Goal: Task Accomplishment & Management: Complete application form

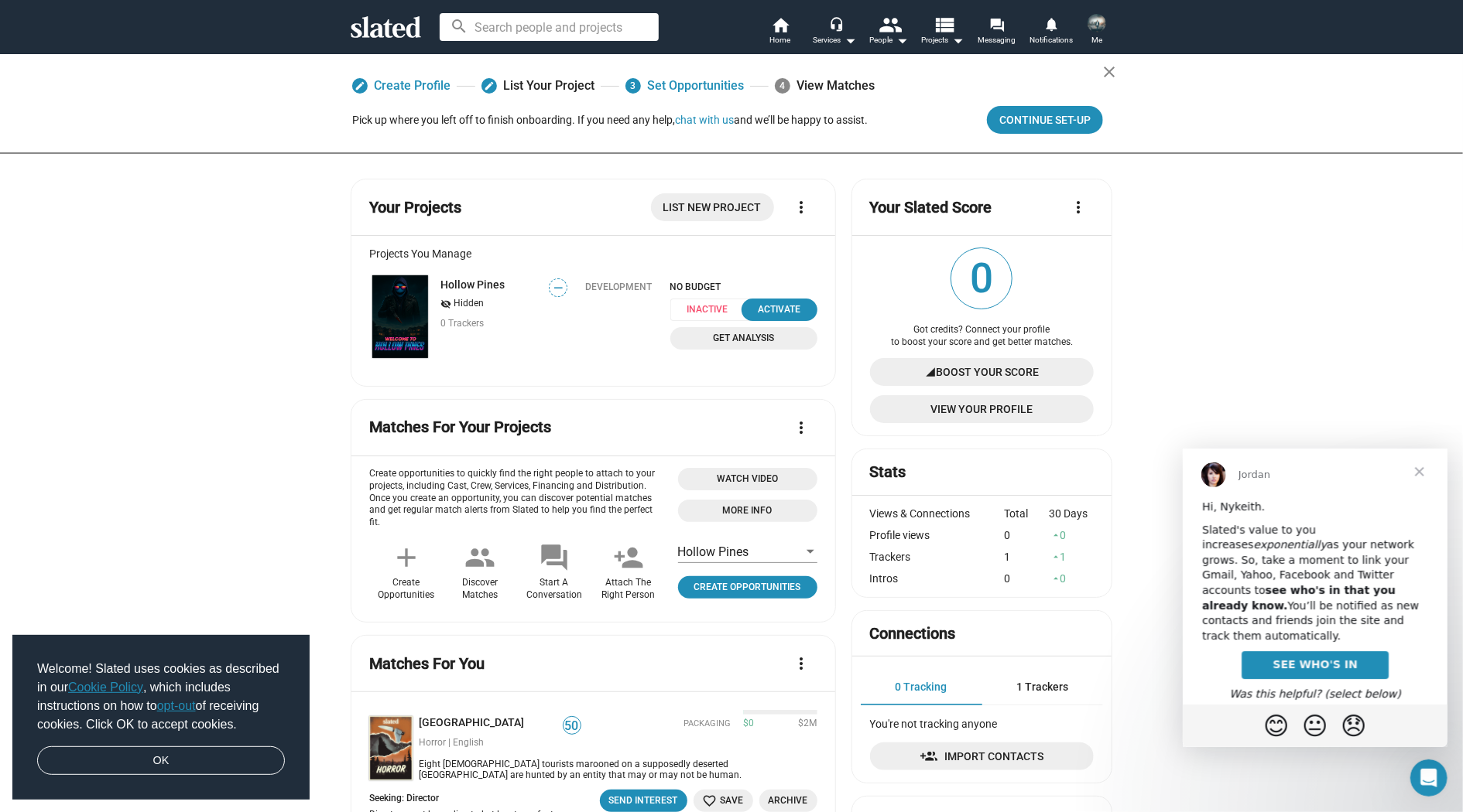
click at [777, 477] on span "Watch Video" at bounding box center [747, 479] width 121 height 17
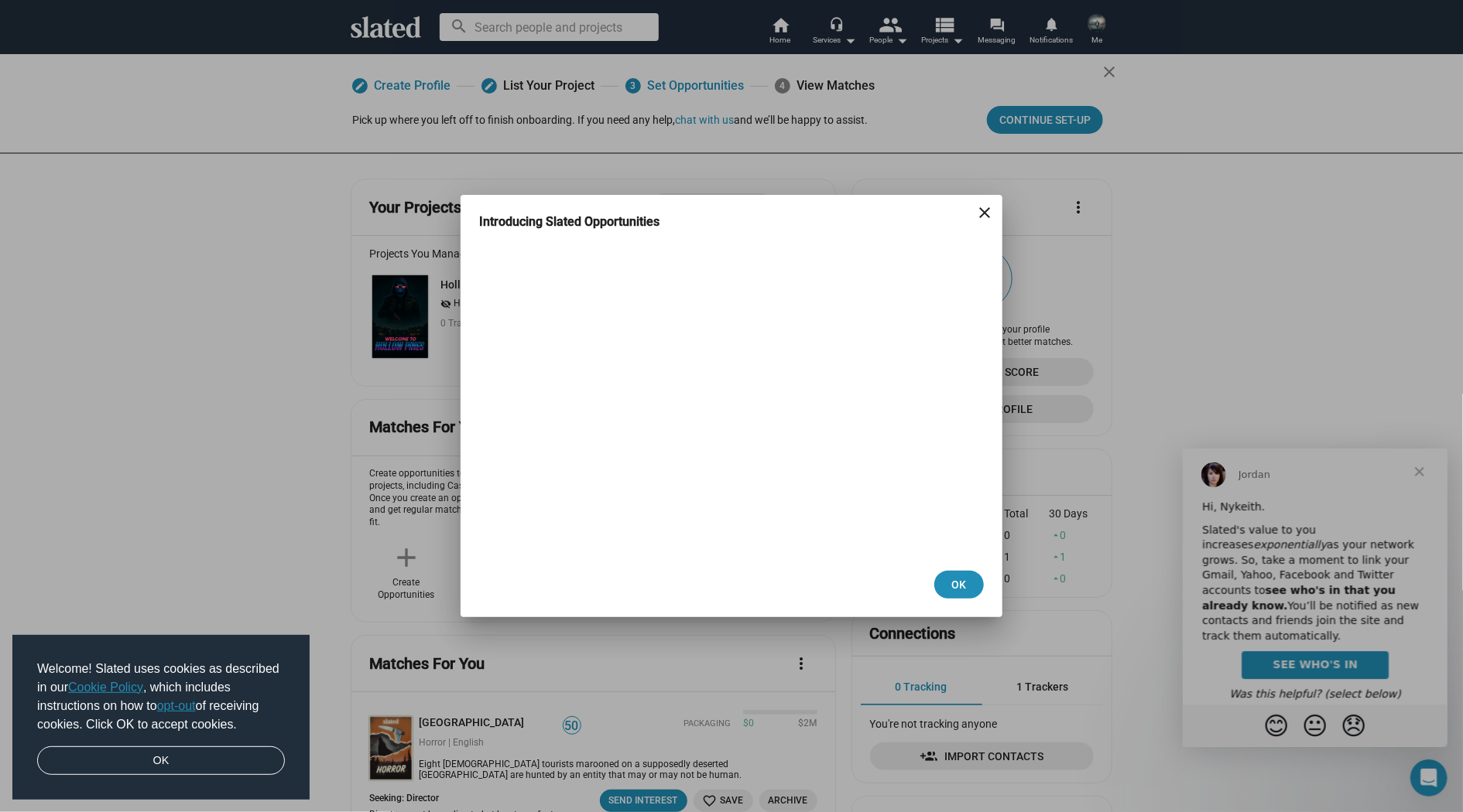
click at [986, 215] on mat-icon "close" at bounding box center [985, 213] width 18 height 18
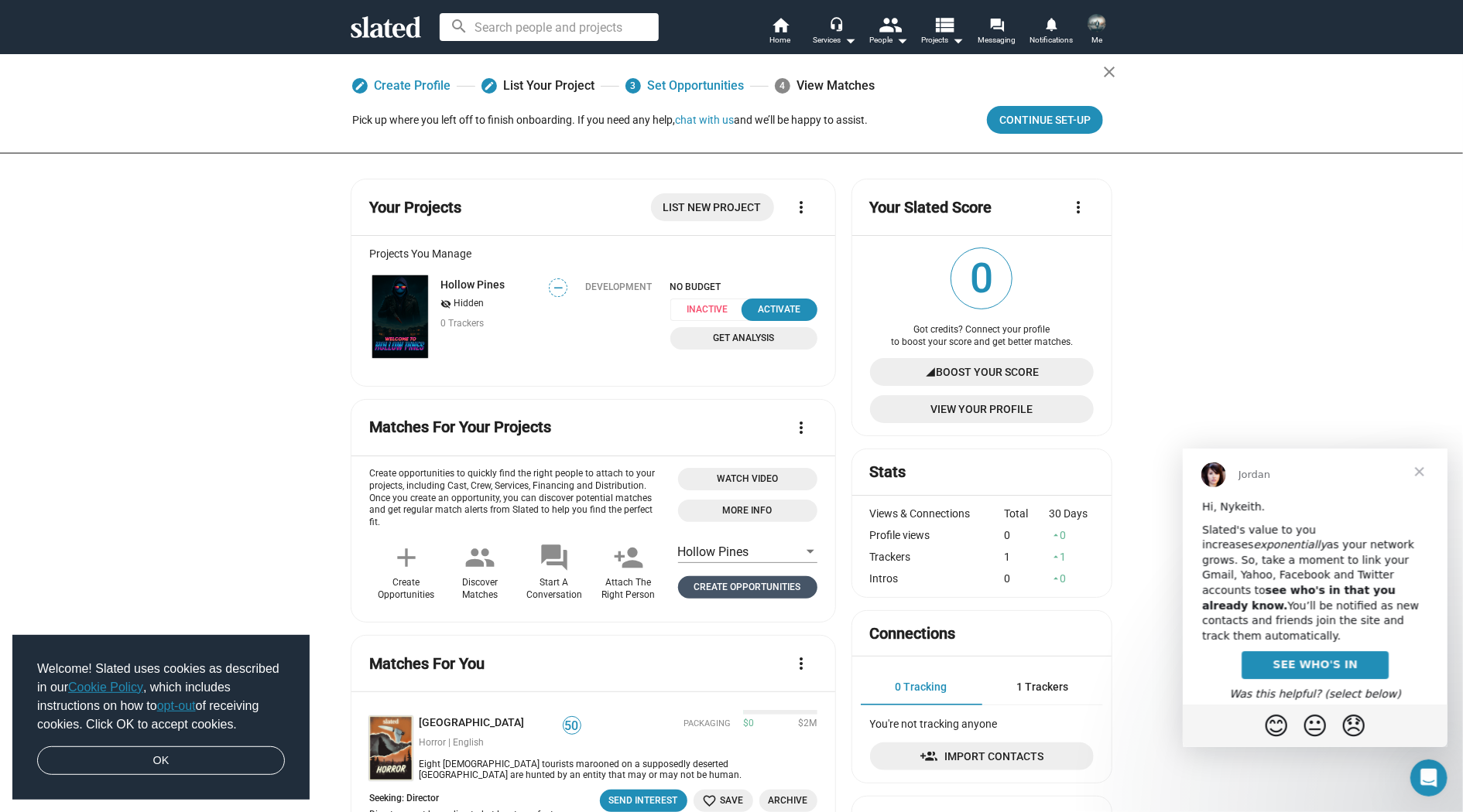
click at [787, 586] on span "Create Opportunities" at bounding box center [748, 588] width 127 height 17
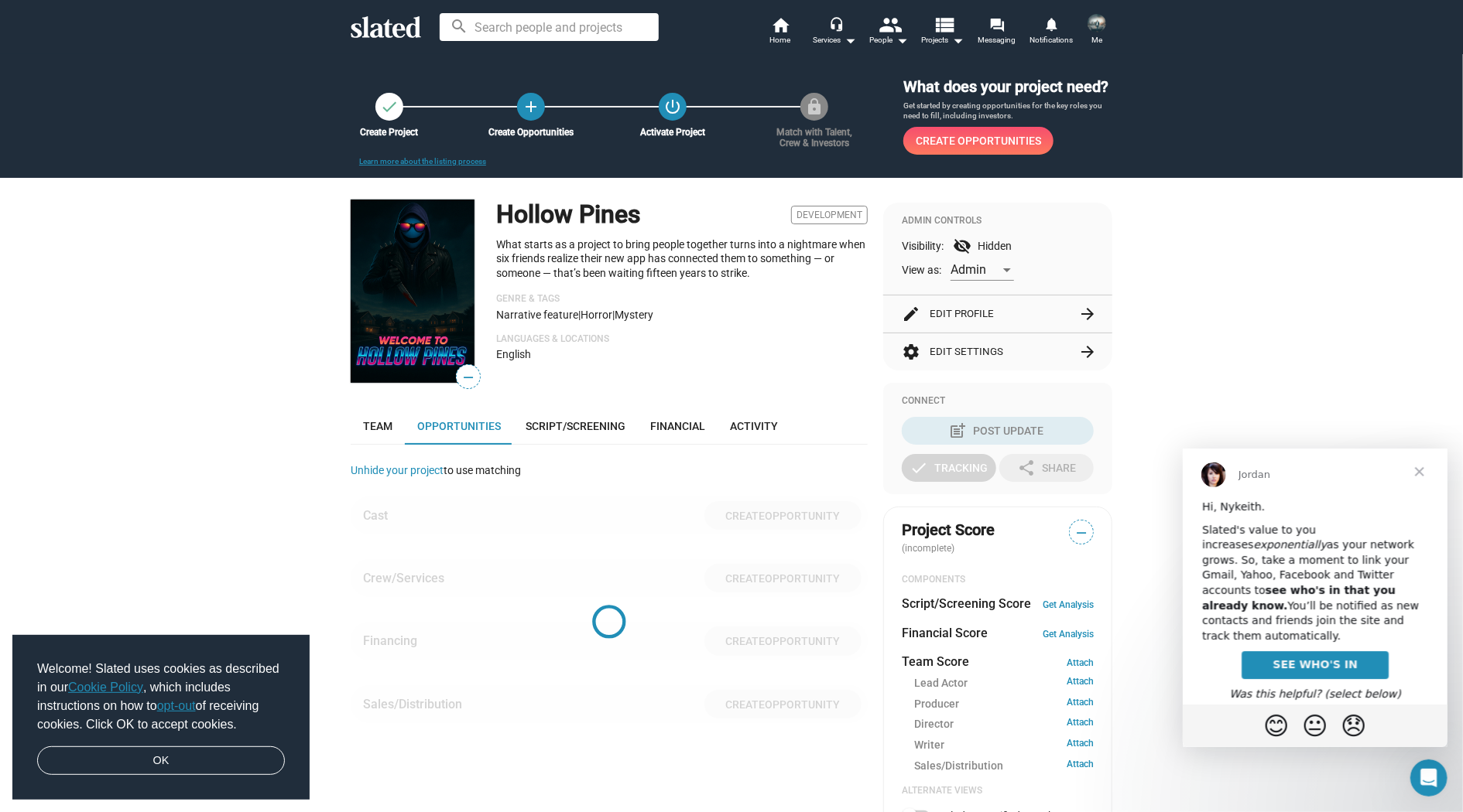
scroll to position [375, 0]
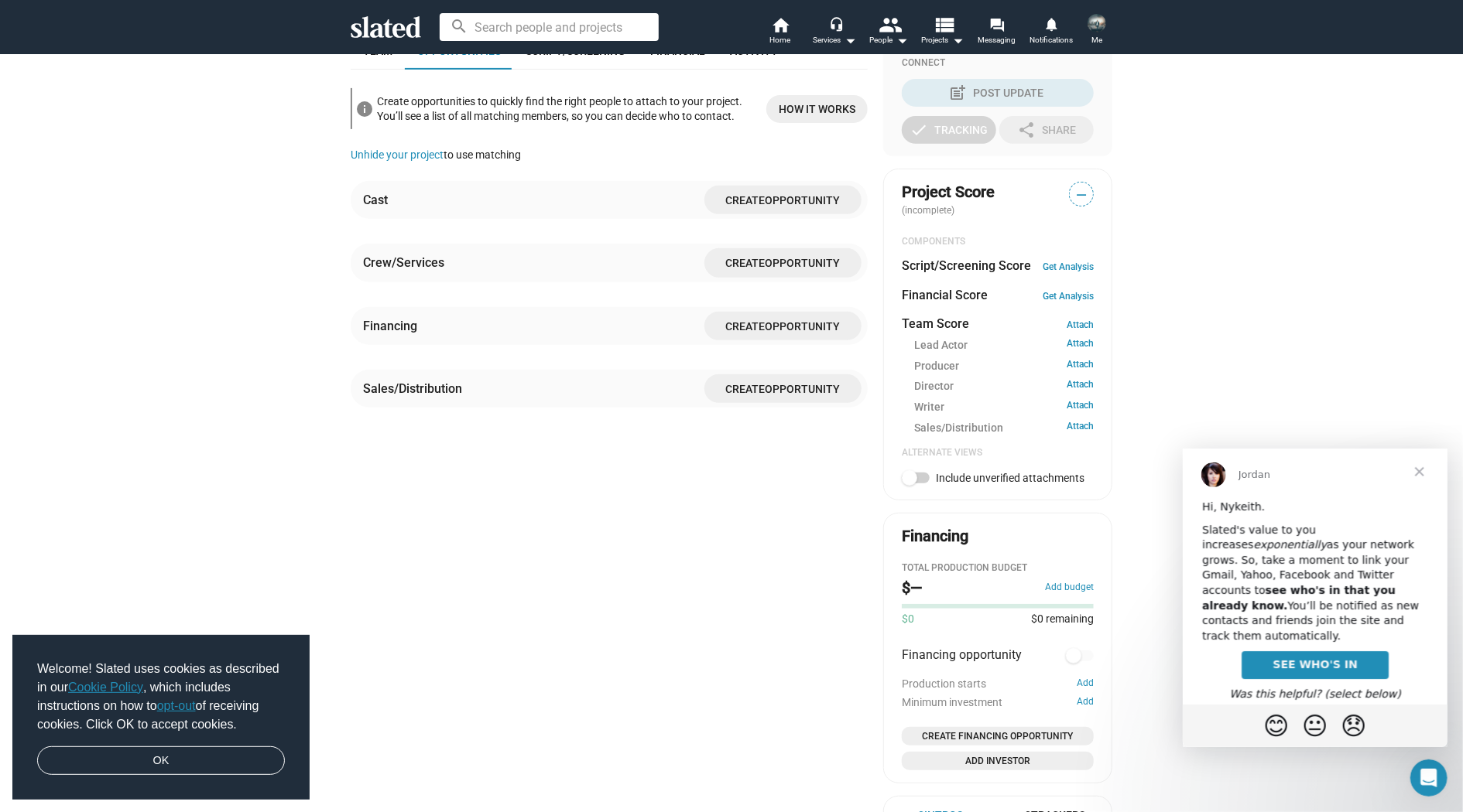
click at [803, 333] on span "Opportunity" at bounding box center [802, 326] width 75 height 12
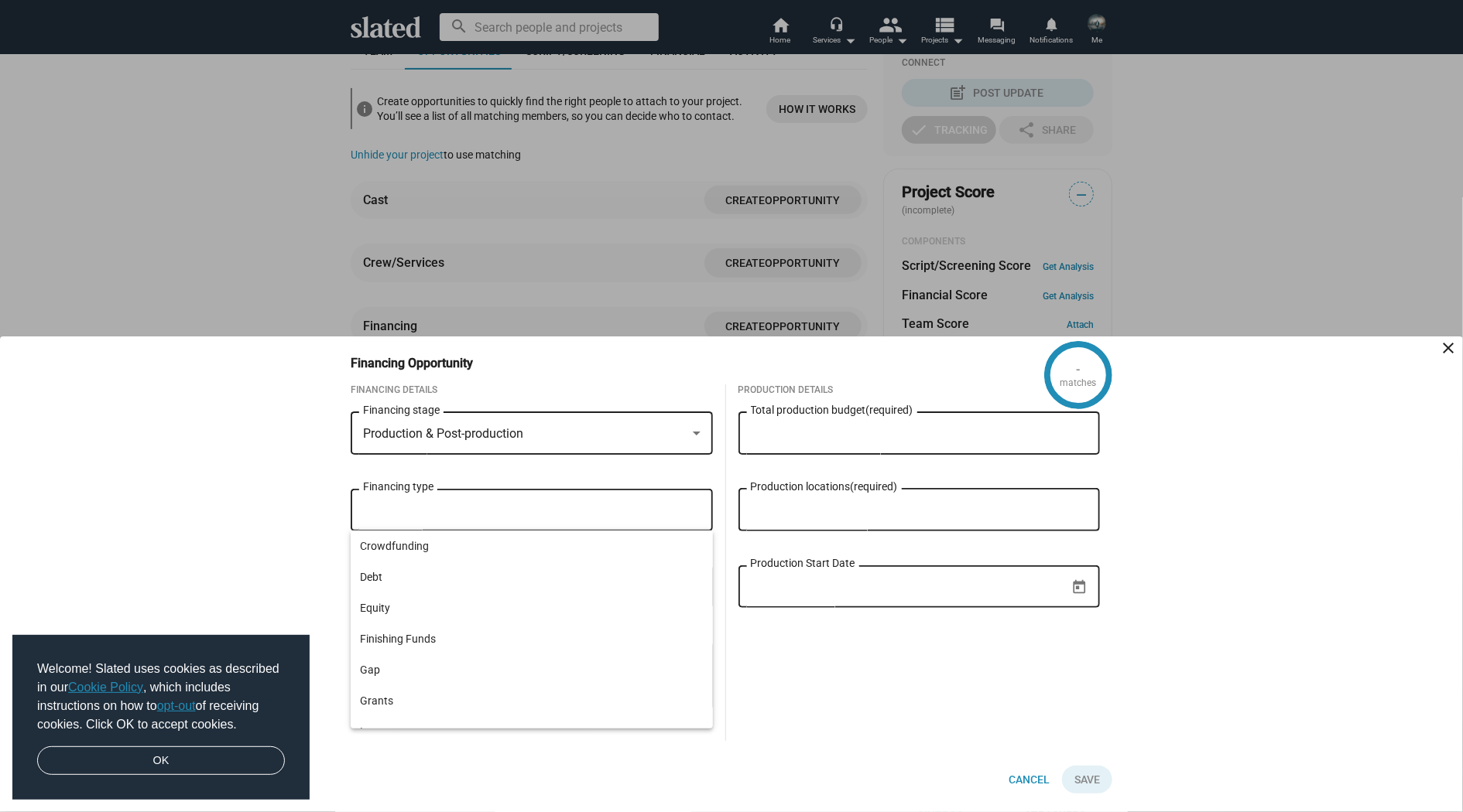
click at [667, 514] on input "Financing type" at bounding box center [535, 511] width 337 height 14
click at [749, 653] on div "Production Details Total production budget (required) Production locations (req…" at bounding box center [919, 562] width 387 height 357
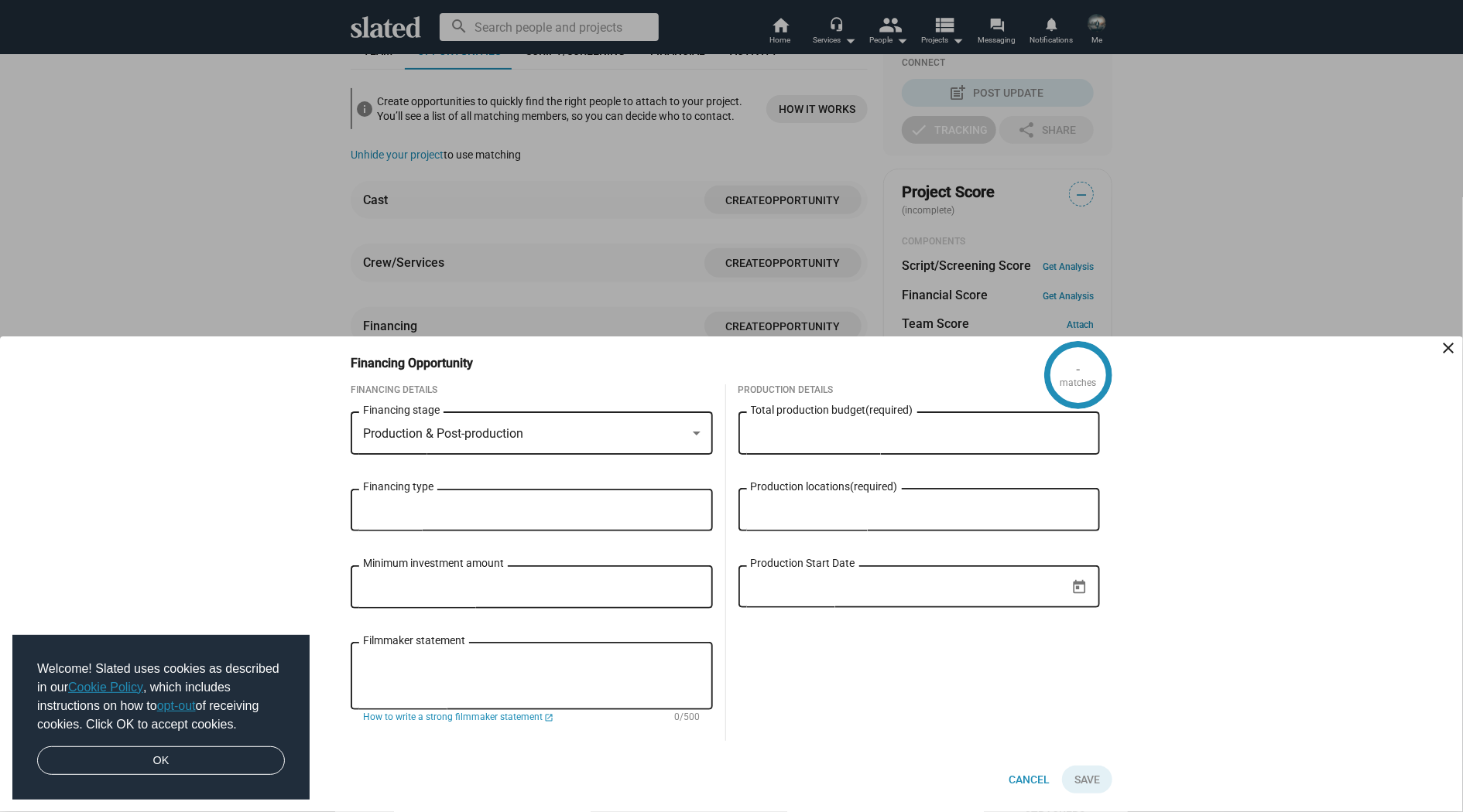
click at [537, 587] on input "Minimum investment amount" at bounding box center [532, 587] width 337 height 14
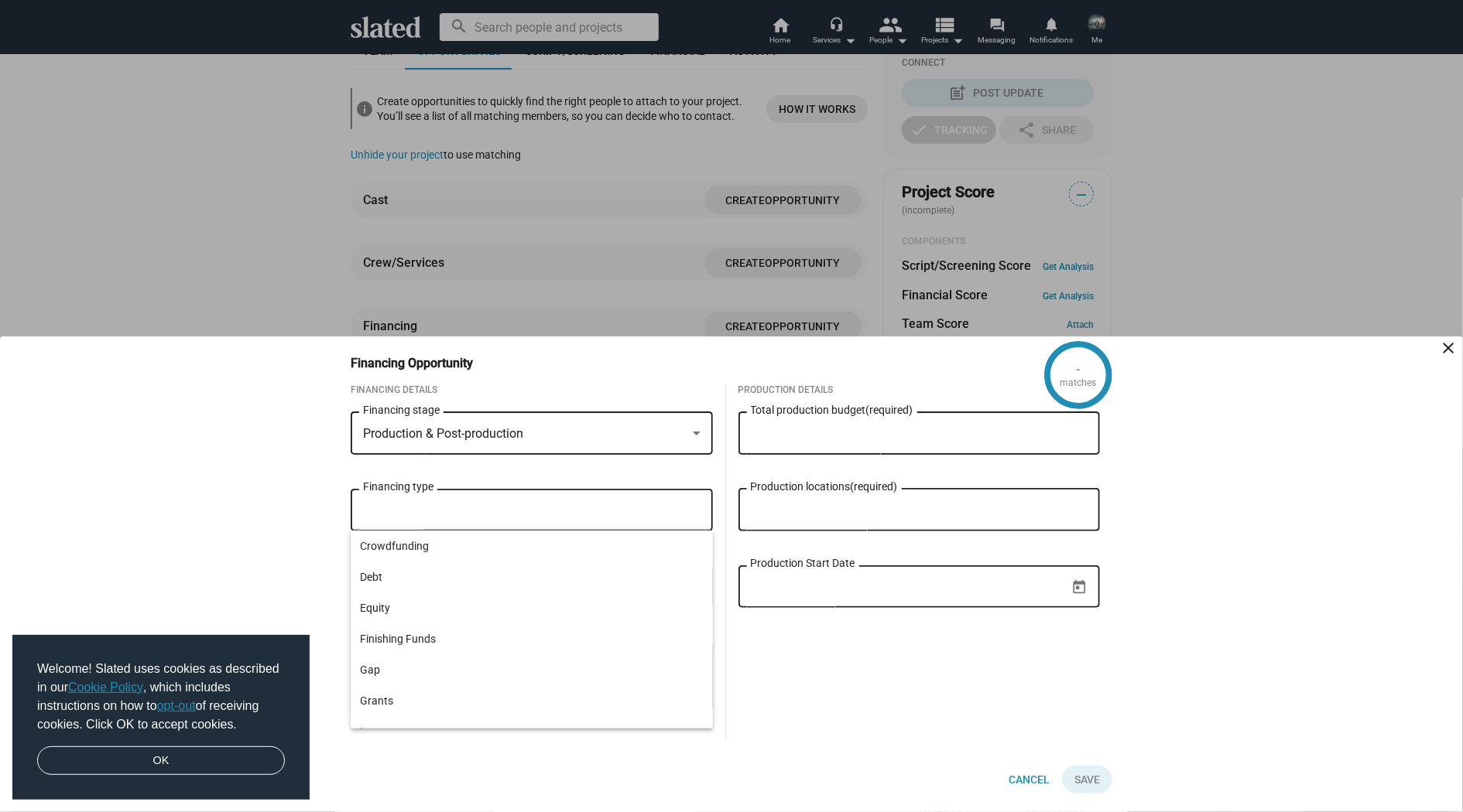
click at [511, 511] on input "Financing type" at bounding box center [535, 511] width 337 height 14
click at [574, 303] on div at bounding box center [731, 406] width 1463 height 812
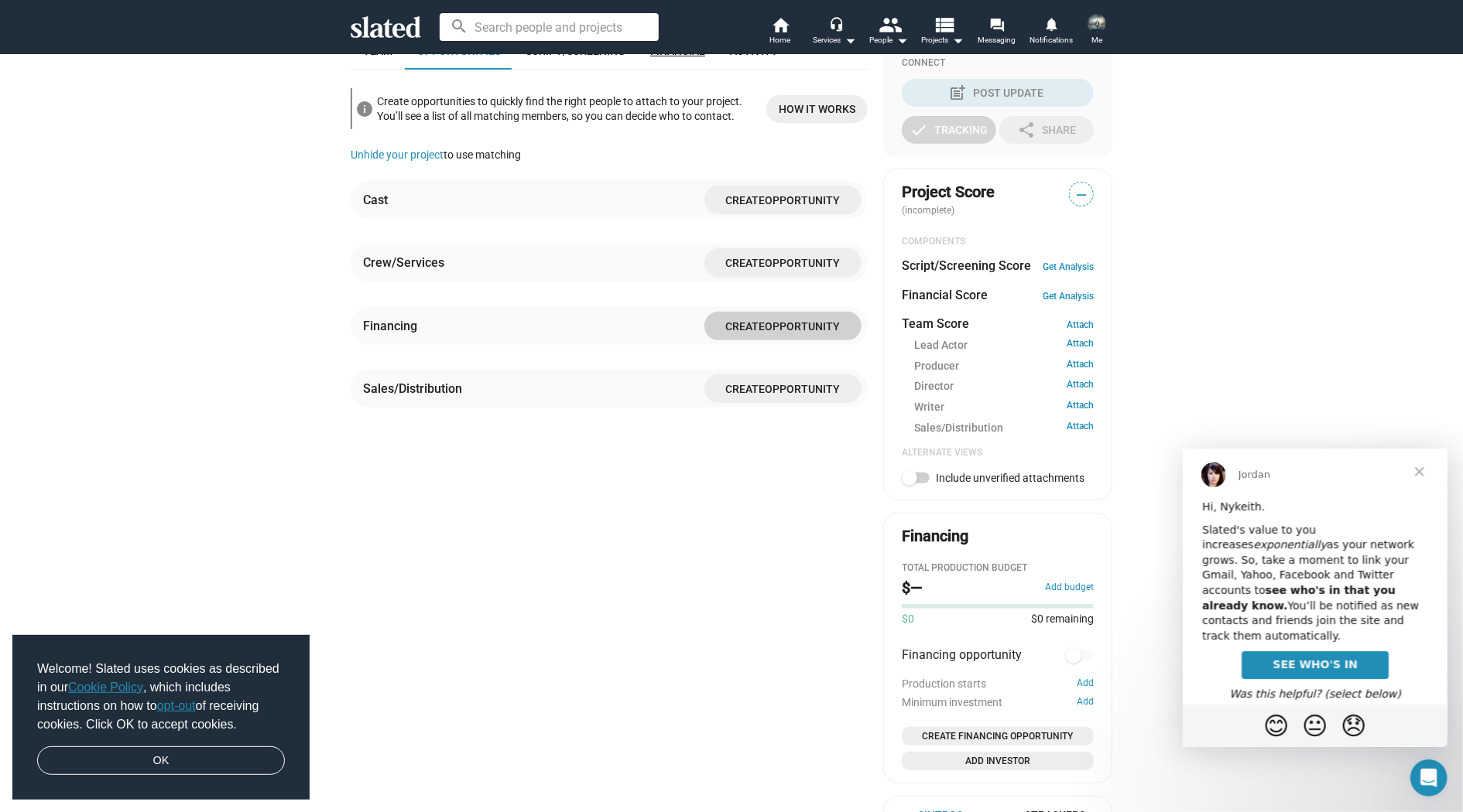
click at [688, 57] on span "Financial" at bounding box center [678, 51] width 55 height 12
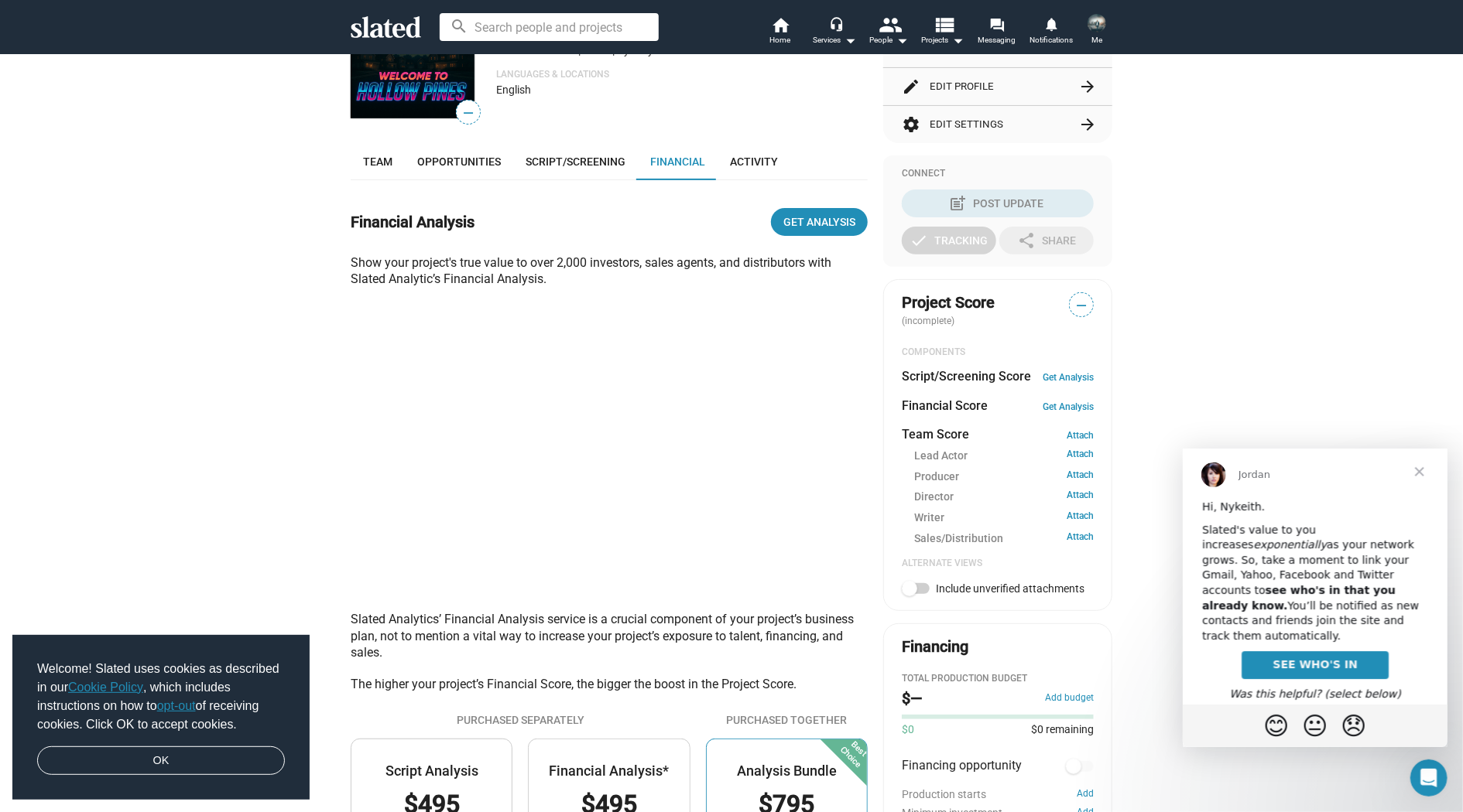
scroll to position [209, 0]
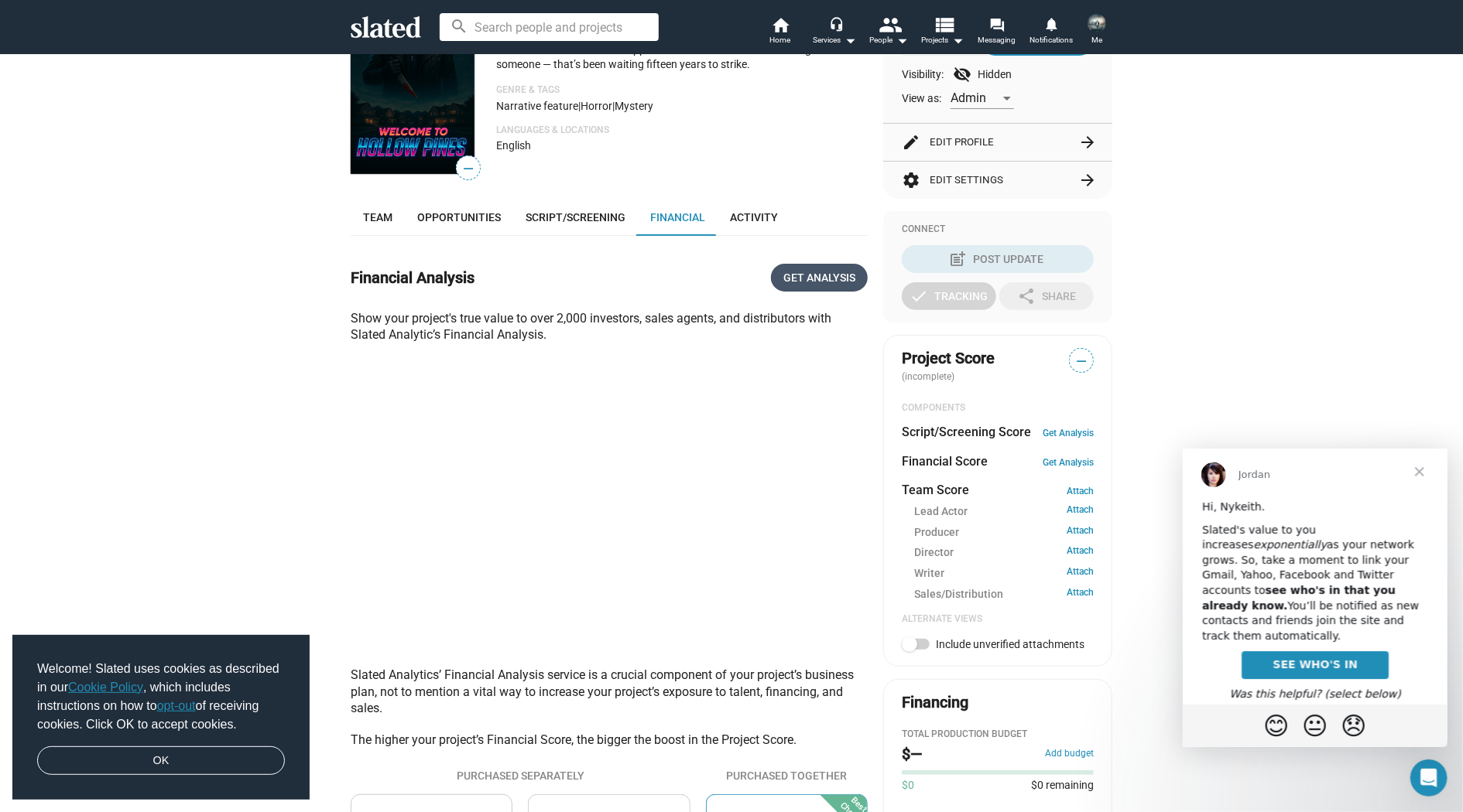
click at [791, 292] on span "Get Analysis" at bounding box center [820, 277] width 72 height 28
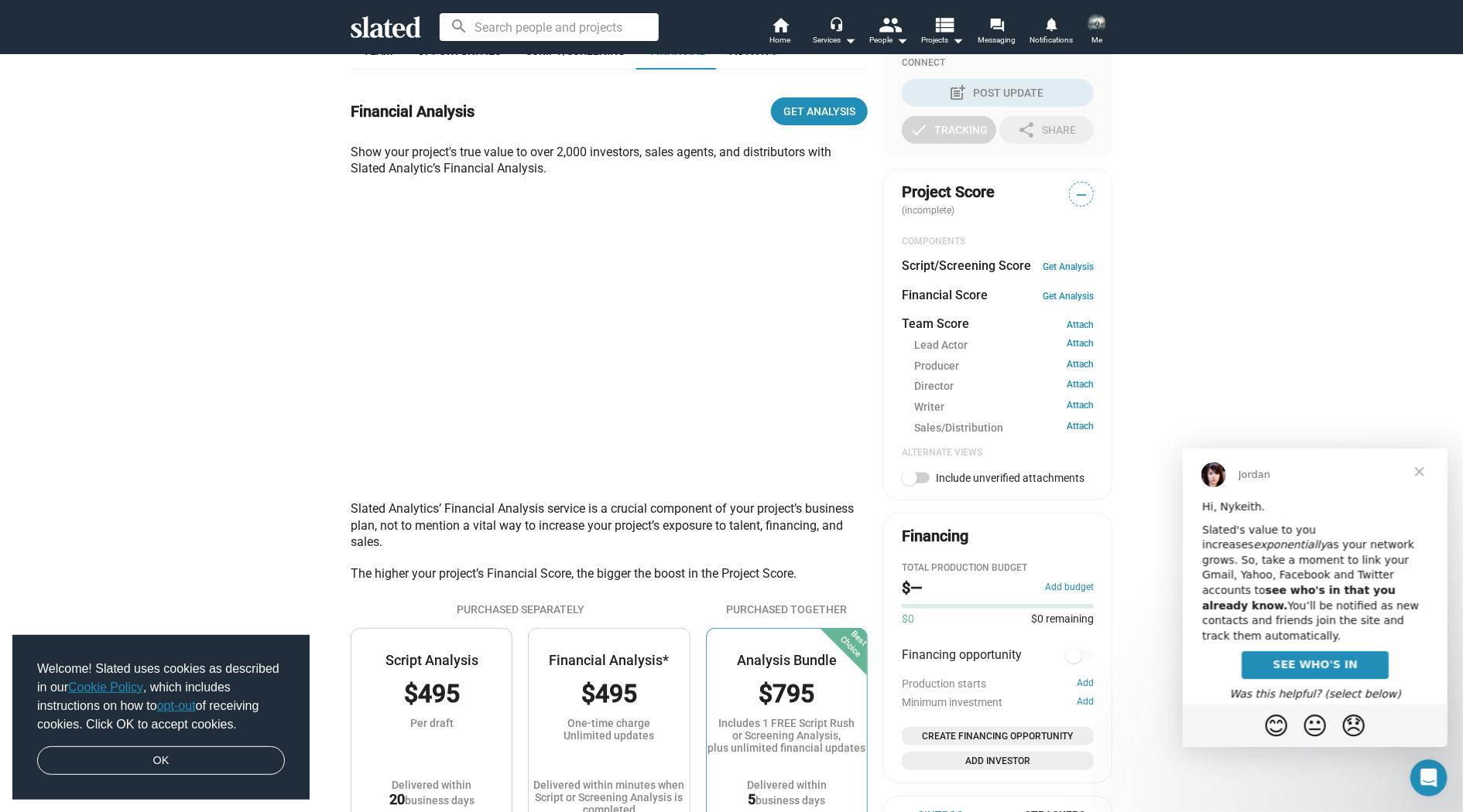
scroll to position [320, 0]
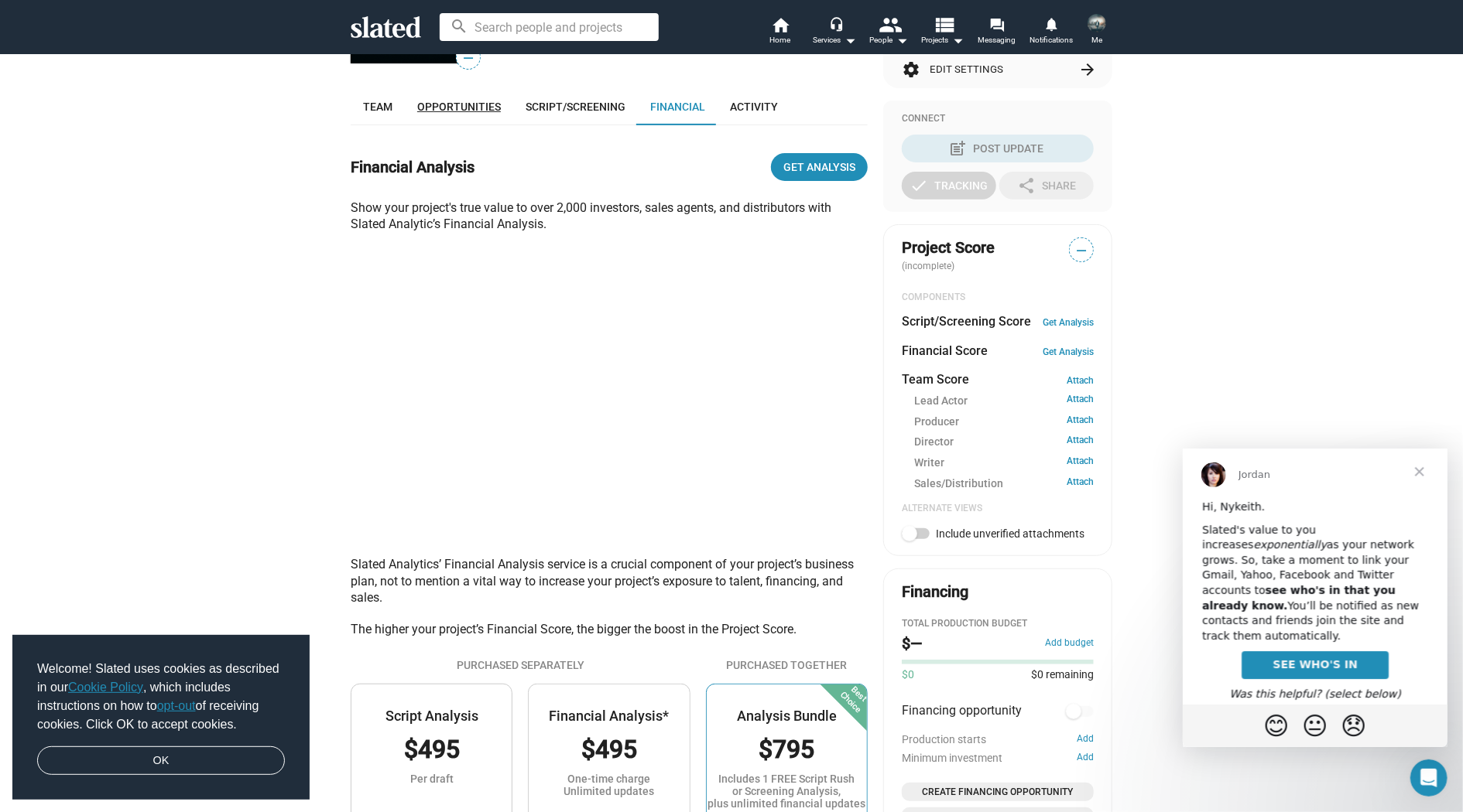
click at [442, 113] on span "Opportunities" at bounding box center [459, 106] width 84 height 12
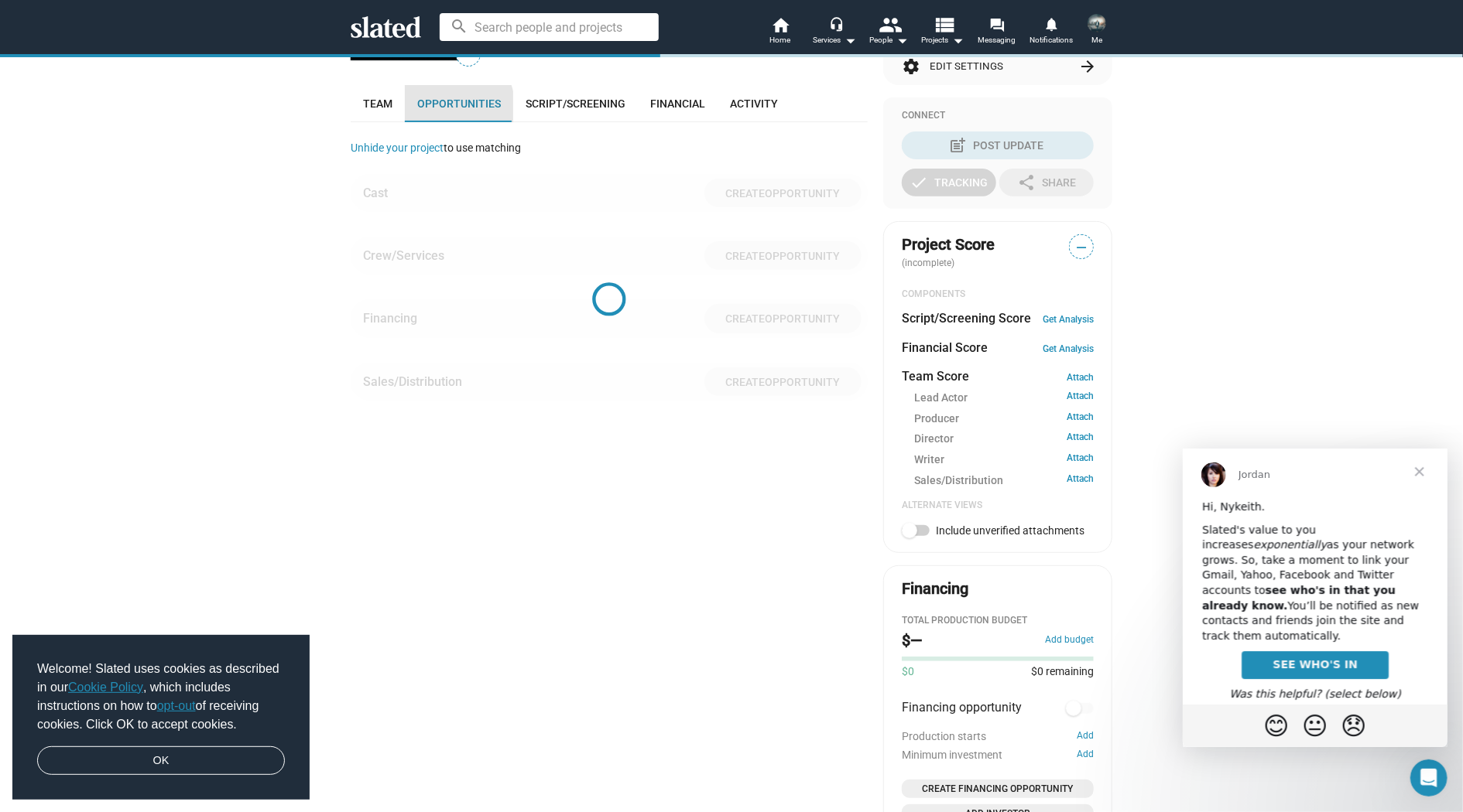
scroll to position [375, 0]
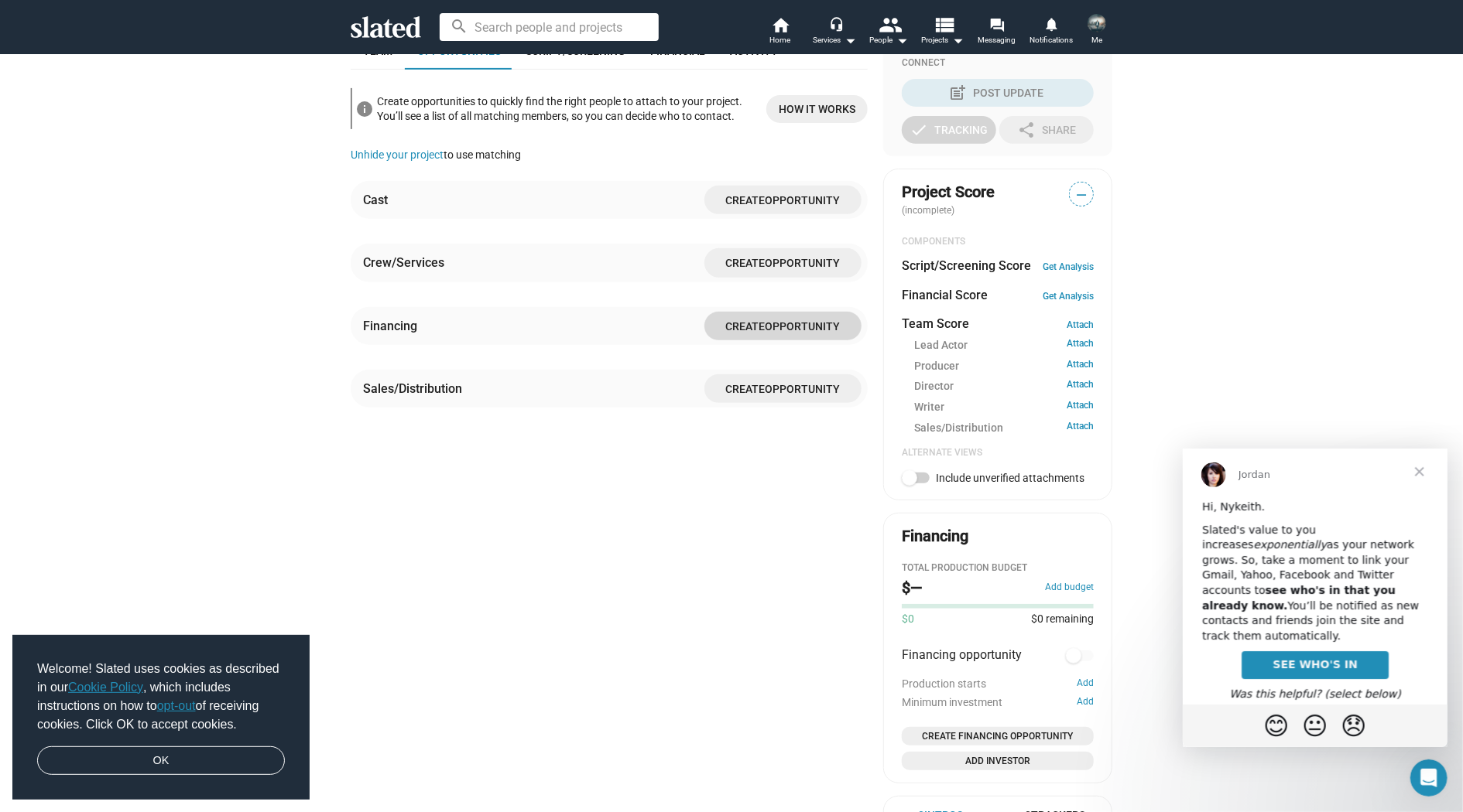
click at [756, 333] on span "Create" at bounding box center [745, 326] width 40 height 12
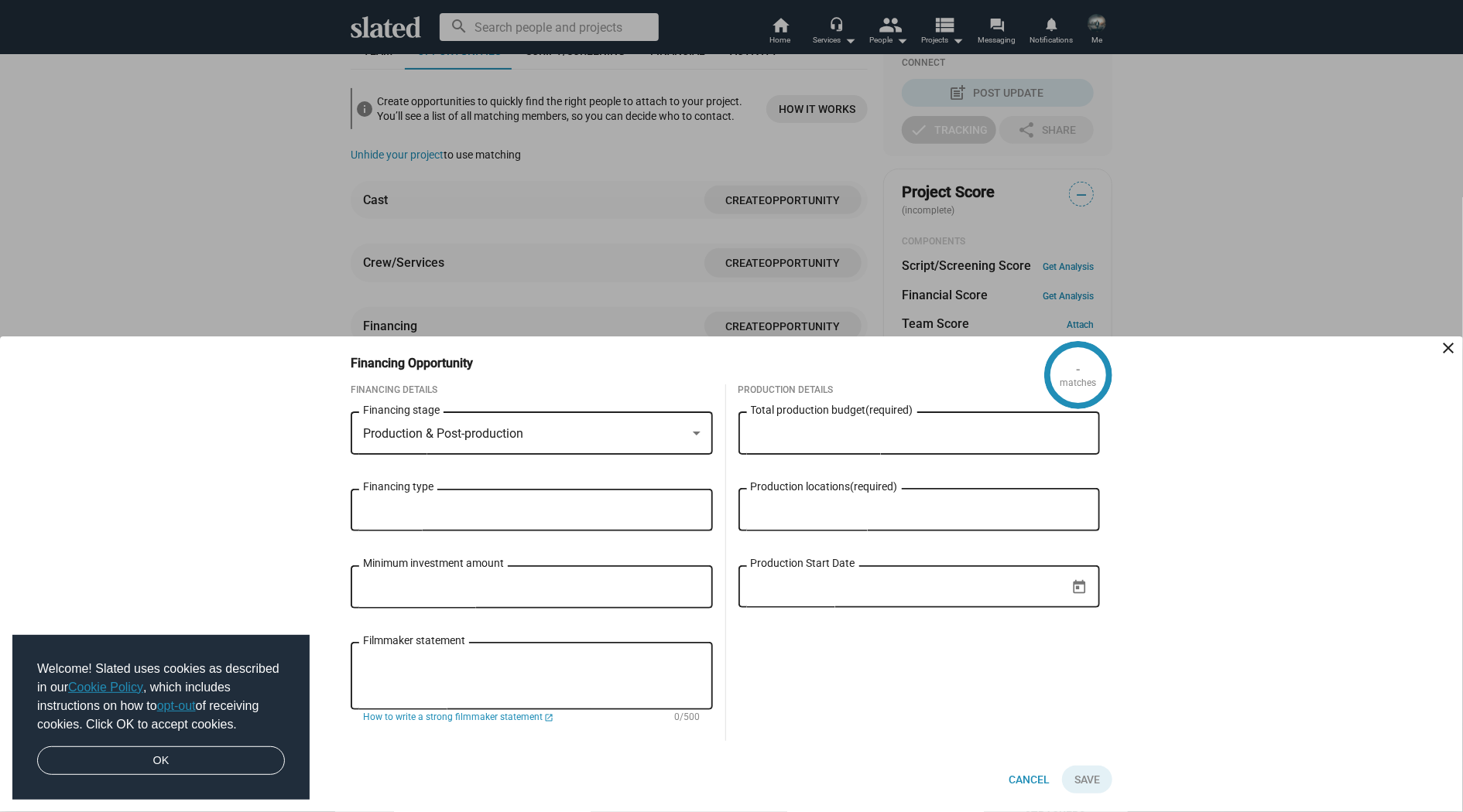
click at [575, 505] on input "Financing type" at bounding box center [535, 511] width 337 height 14
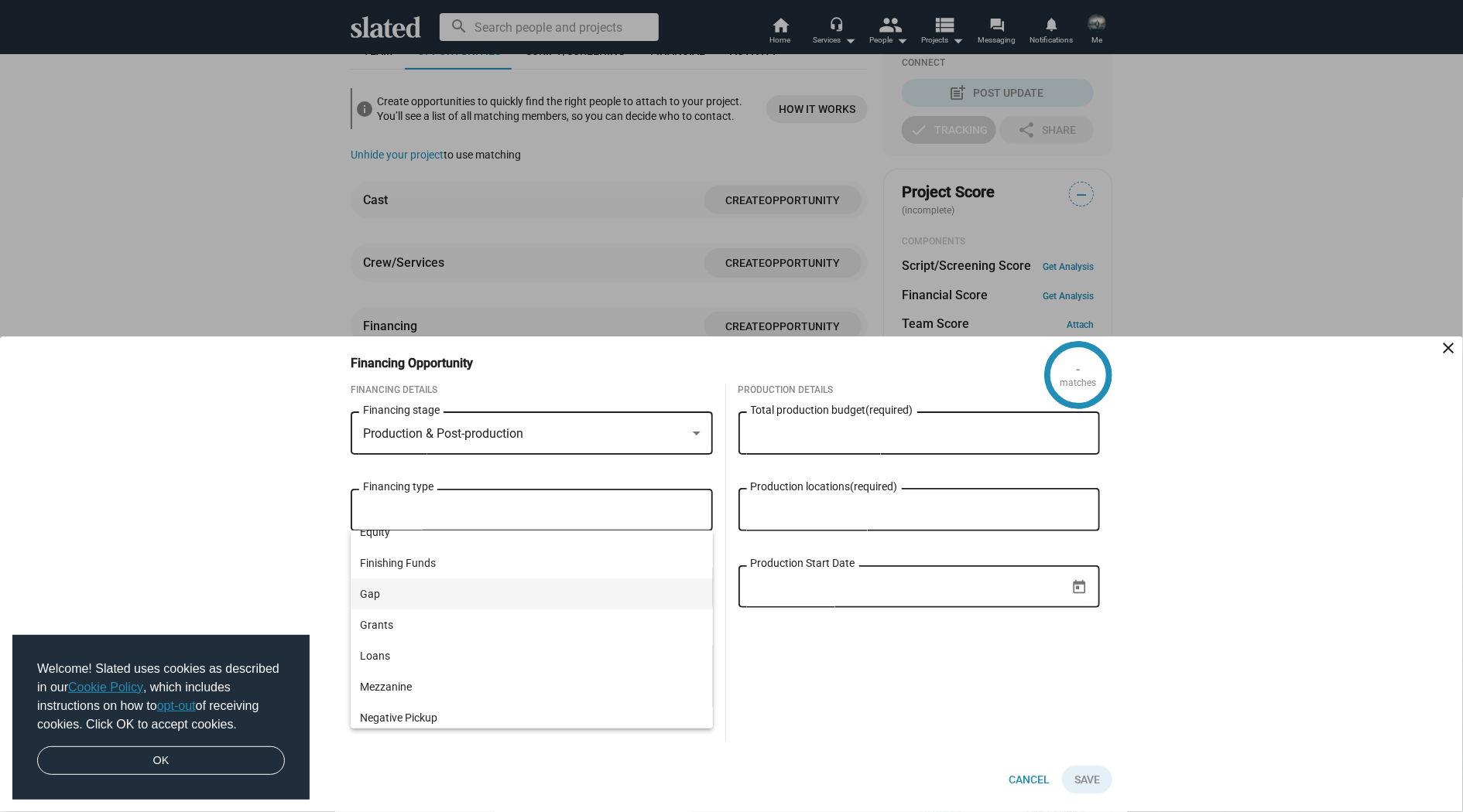
scroll to position [20, 0]
click at [419, 586] on span "Equity" at bounding box center [531, 588] width 344 height 31
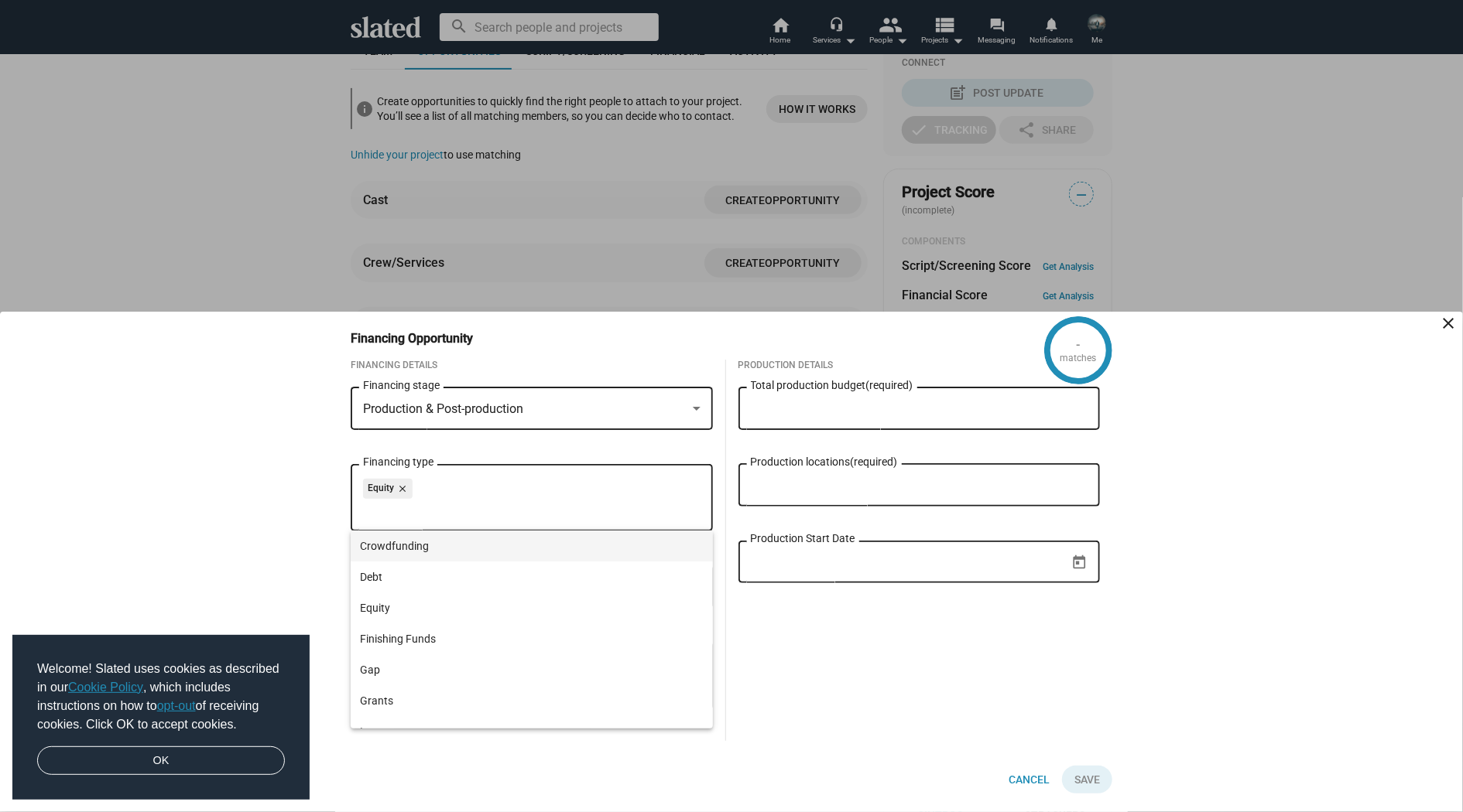
click at [462, 540] on span "Crowdfunding" at bounding box center [531, 547] width 344 height 31
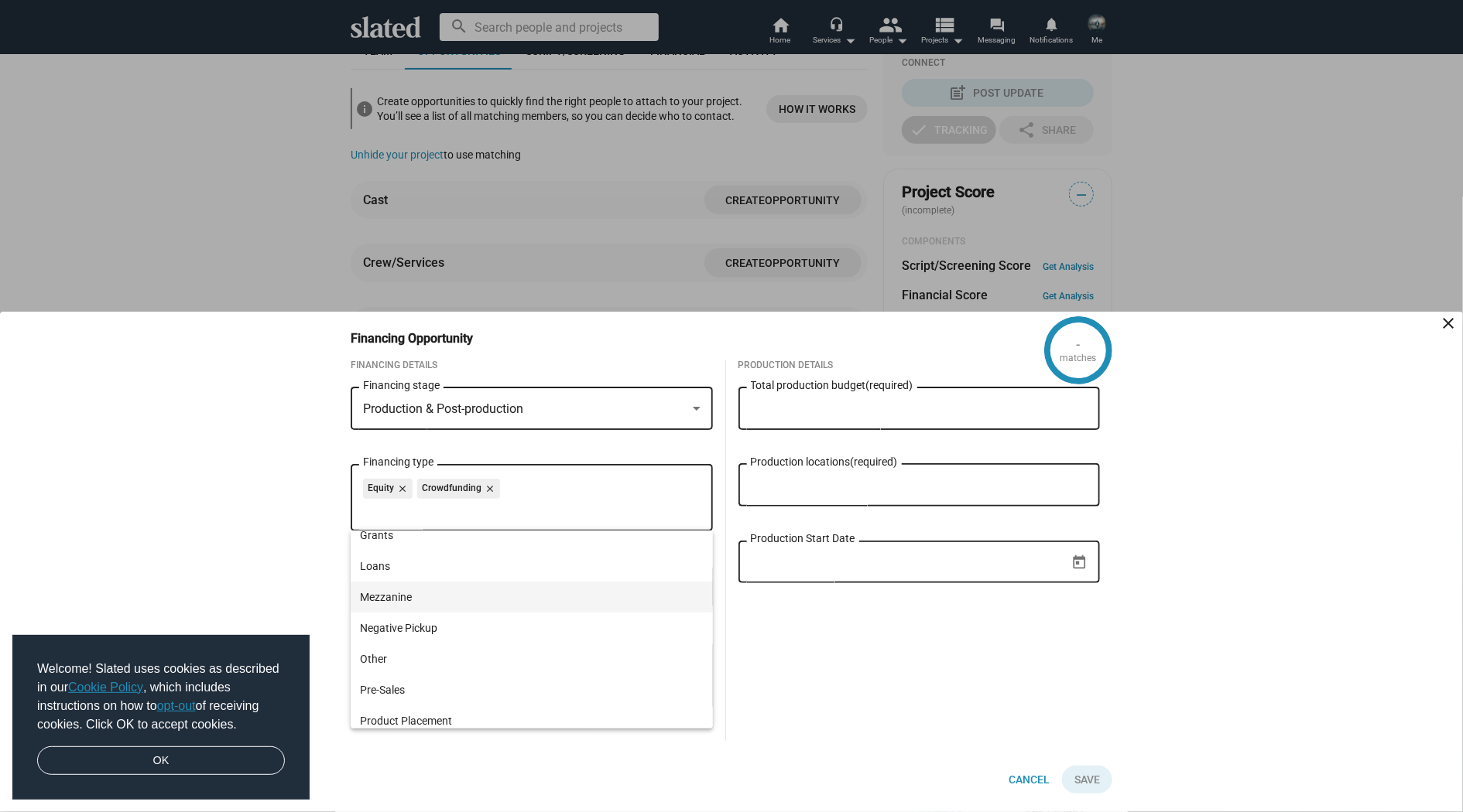
scroll to position [297, 0]
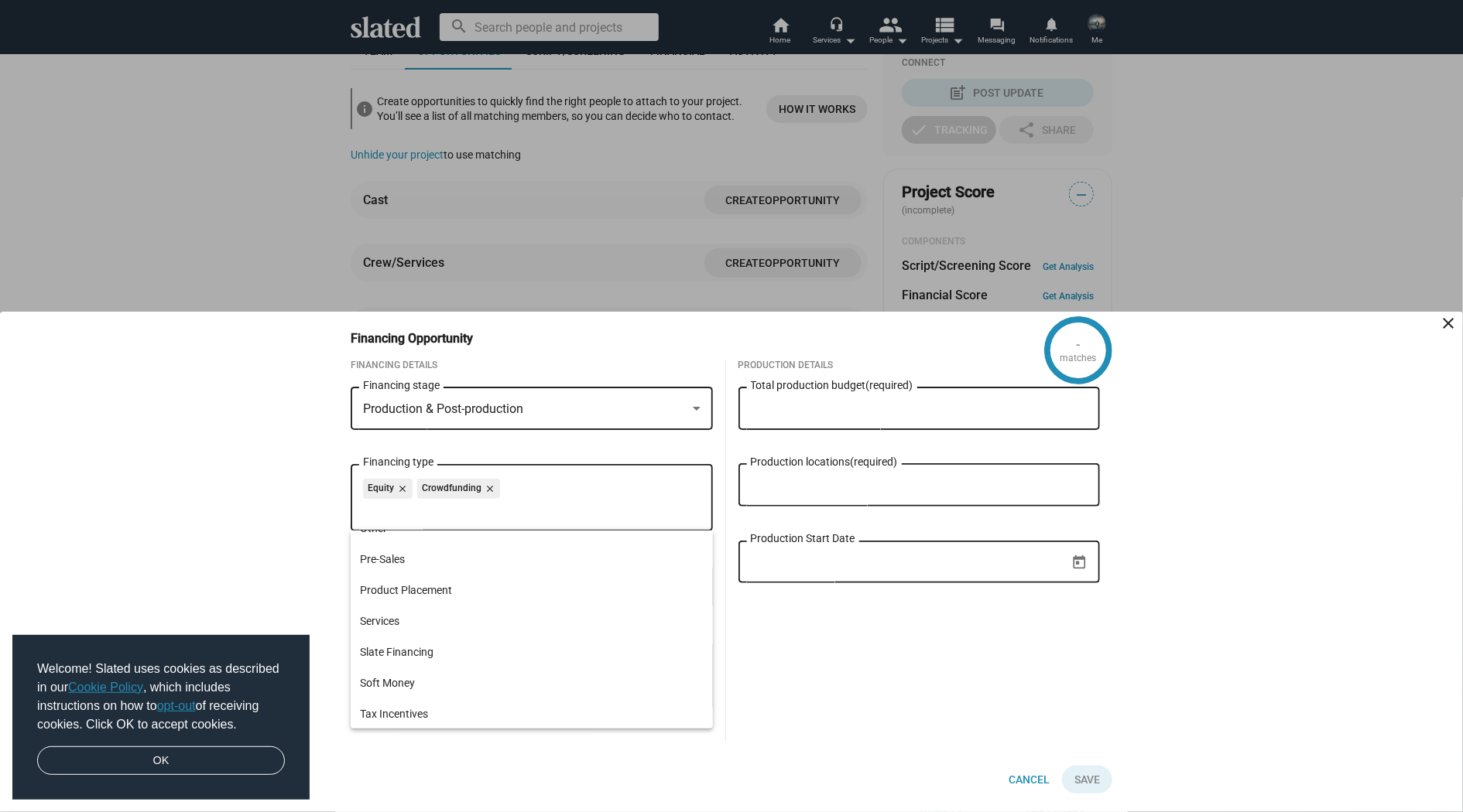
click at [867, 628] on div "Production Details Total production budget (required) Production locations (req…" at bounding box center [919, 550] width 387 height 382
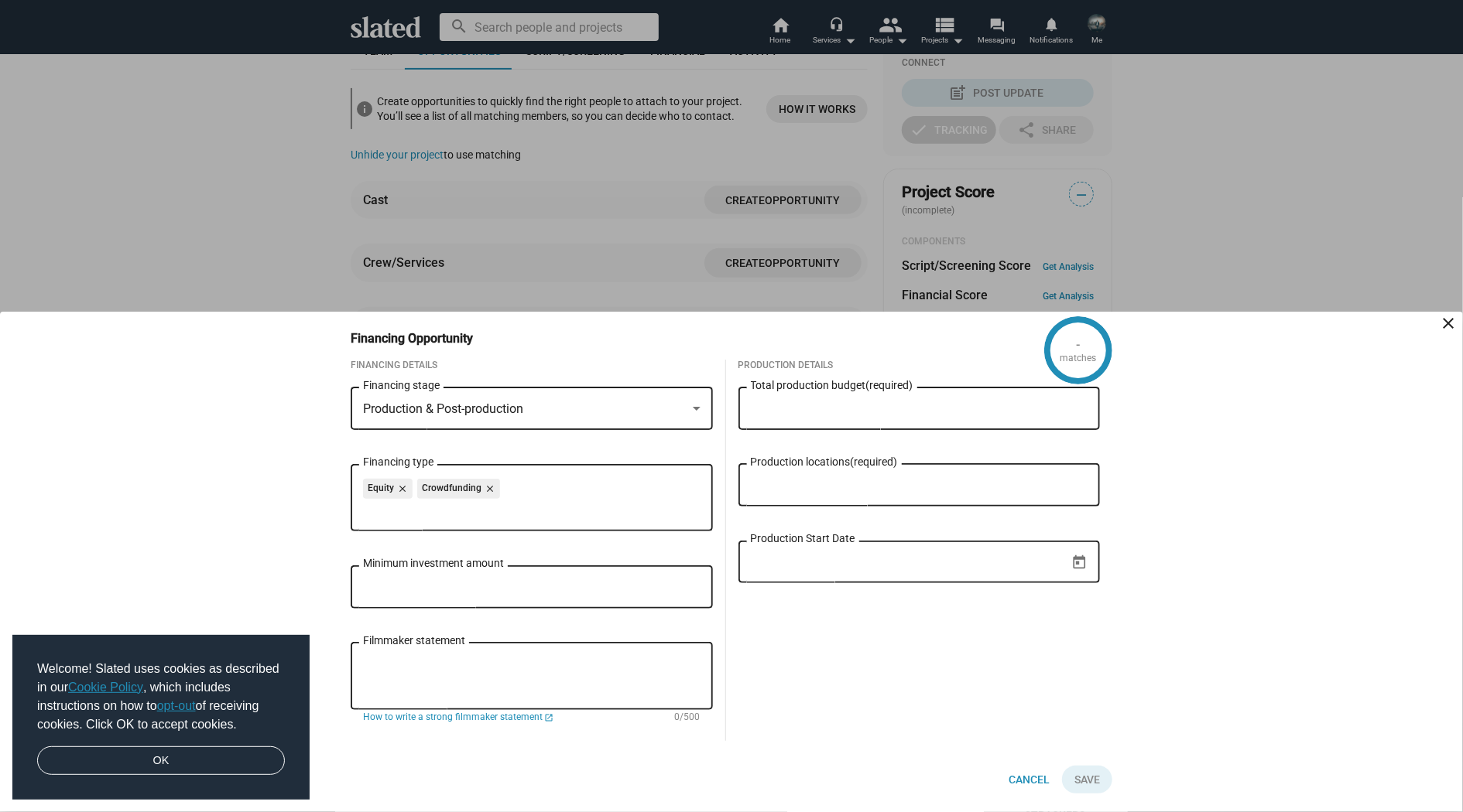
click at [887, 405] on input "Total production budget (required)" at bounding box center [919, 409] width 337 height 14
click at [836, 492] on div "Production locations (required)" at bounding box center [919, 484] width 337 height 46
click at [827, 559] on input "Production Start Date" at bounding box center [908, 562] width 316 height 14
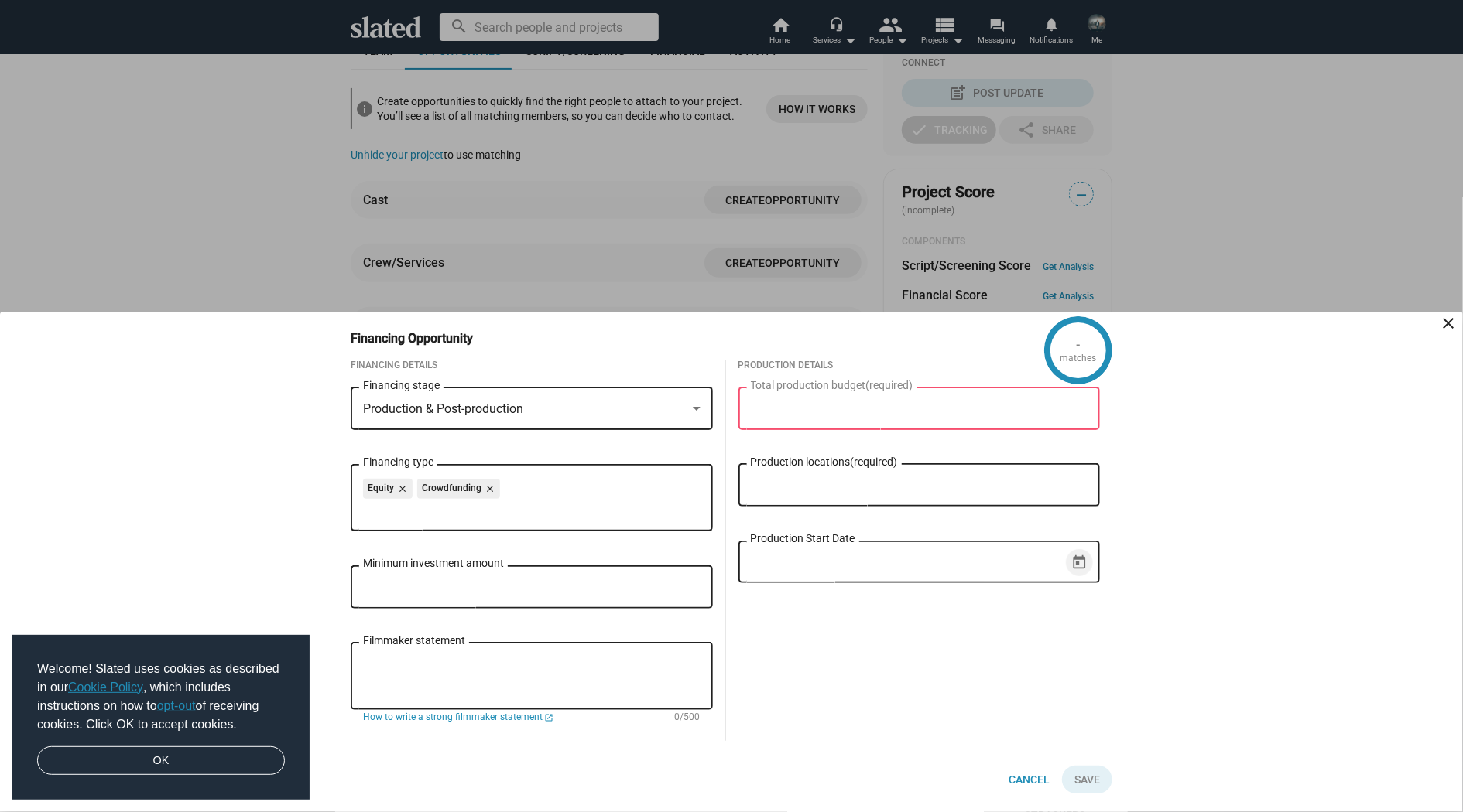
click at [1080, 557] on icon "Open calendar" at bounding box center [1079, 562] width 12 height 14
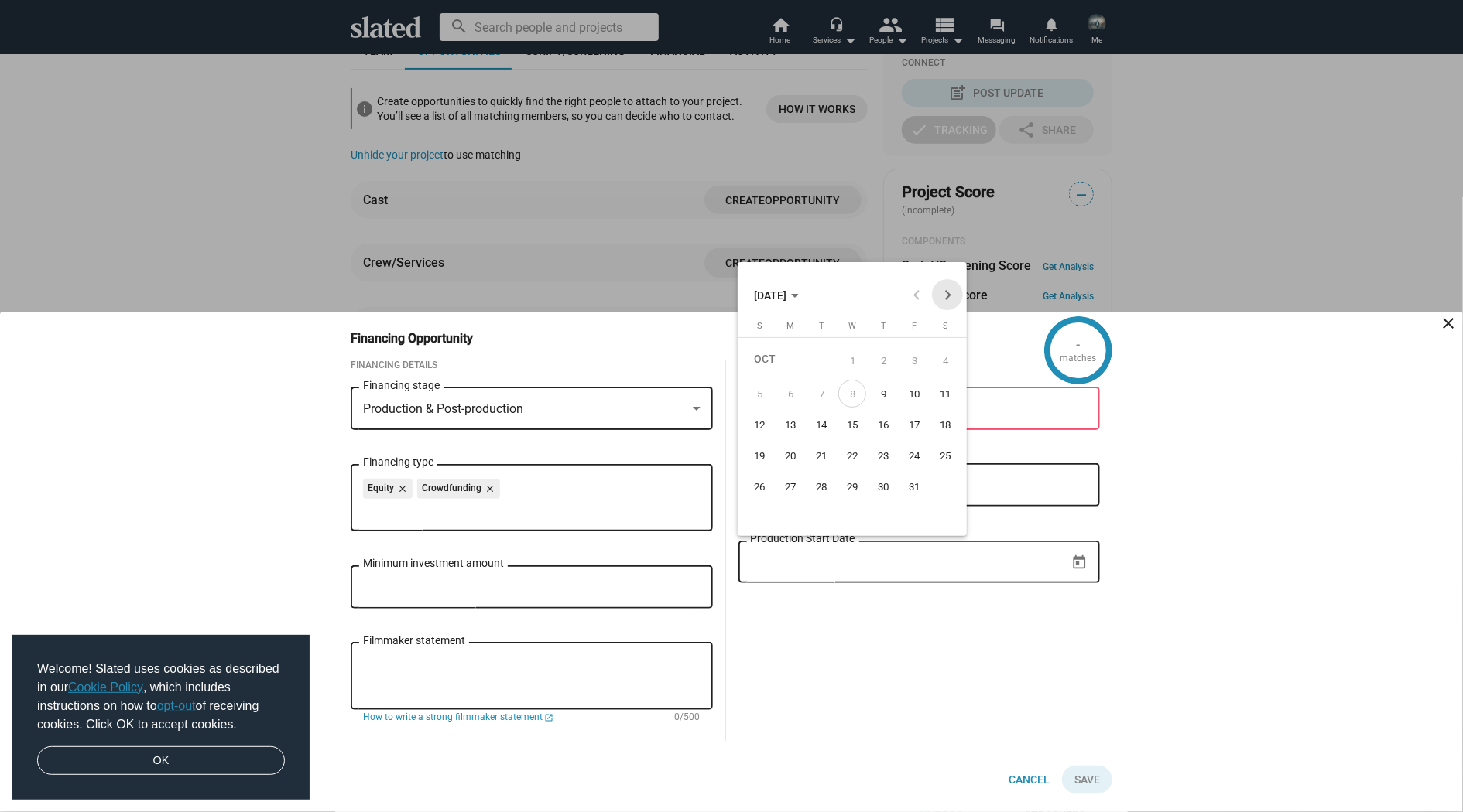
click at [950, 294] on button "Next month" at bounding box center [948, 295] width 31 height 31
click at [914, 295] on button "Previous month" at bounding box center [916, 295] width 31 height 31
click at [866, 616] on div at bounding box center [731, 406] width 1463 height 812
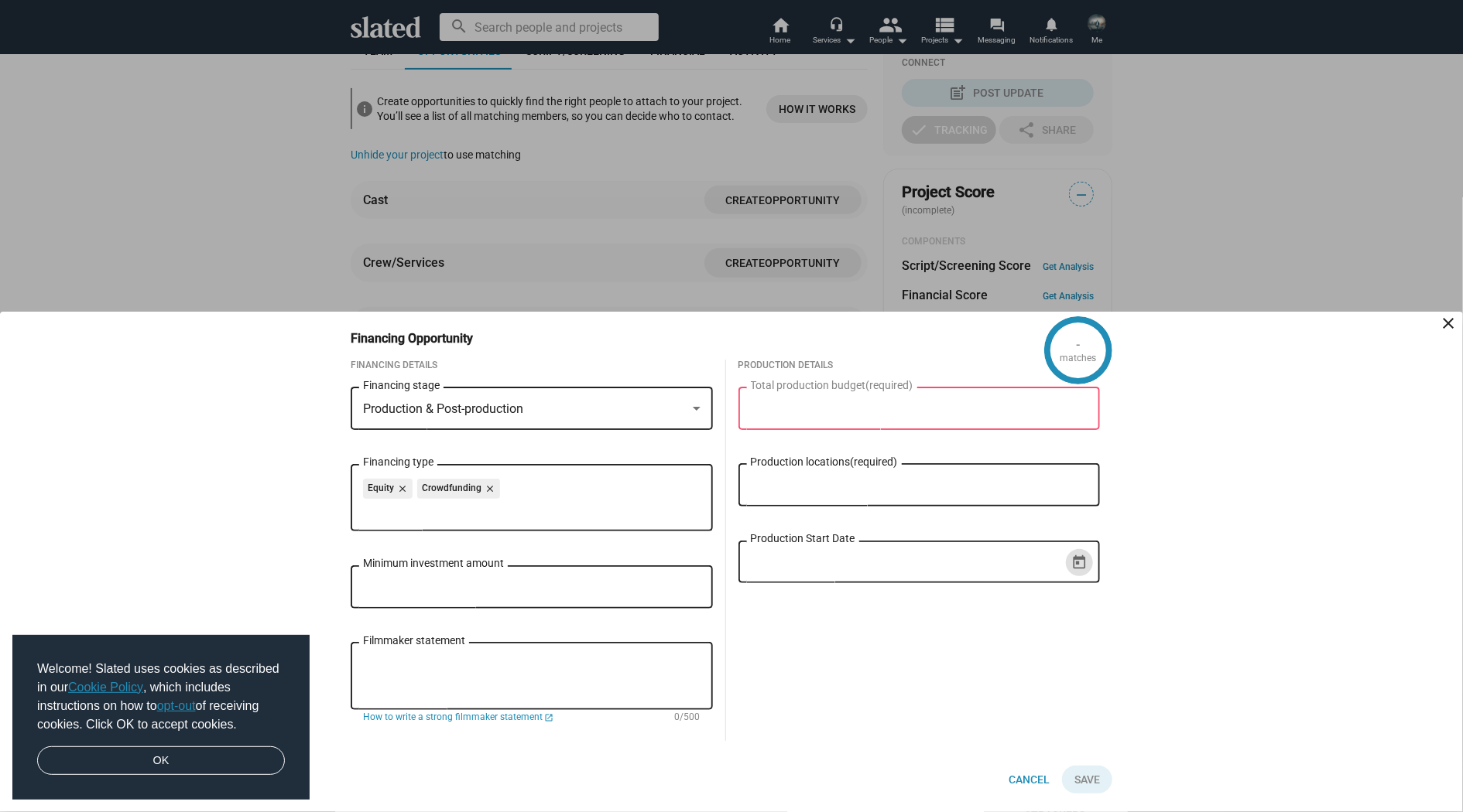
click at [781, 29] on div at bounding box center [731, 406] width 1463 height 812
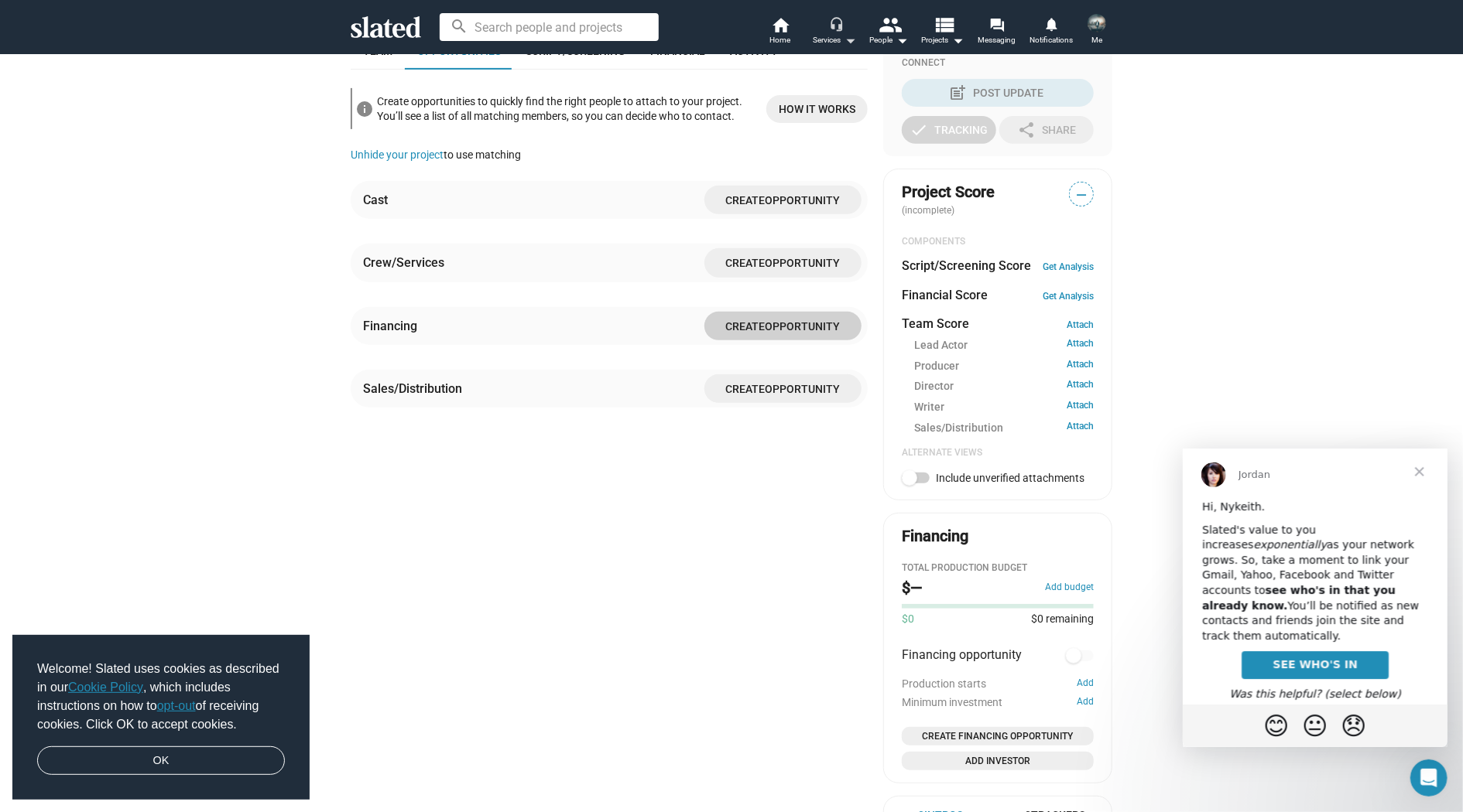
click at [832, 22] on mat-icon "headset_mic" at bounding box center [835, 23] width 14 height 14
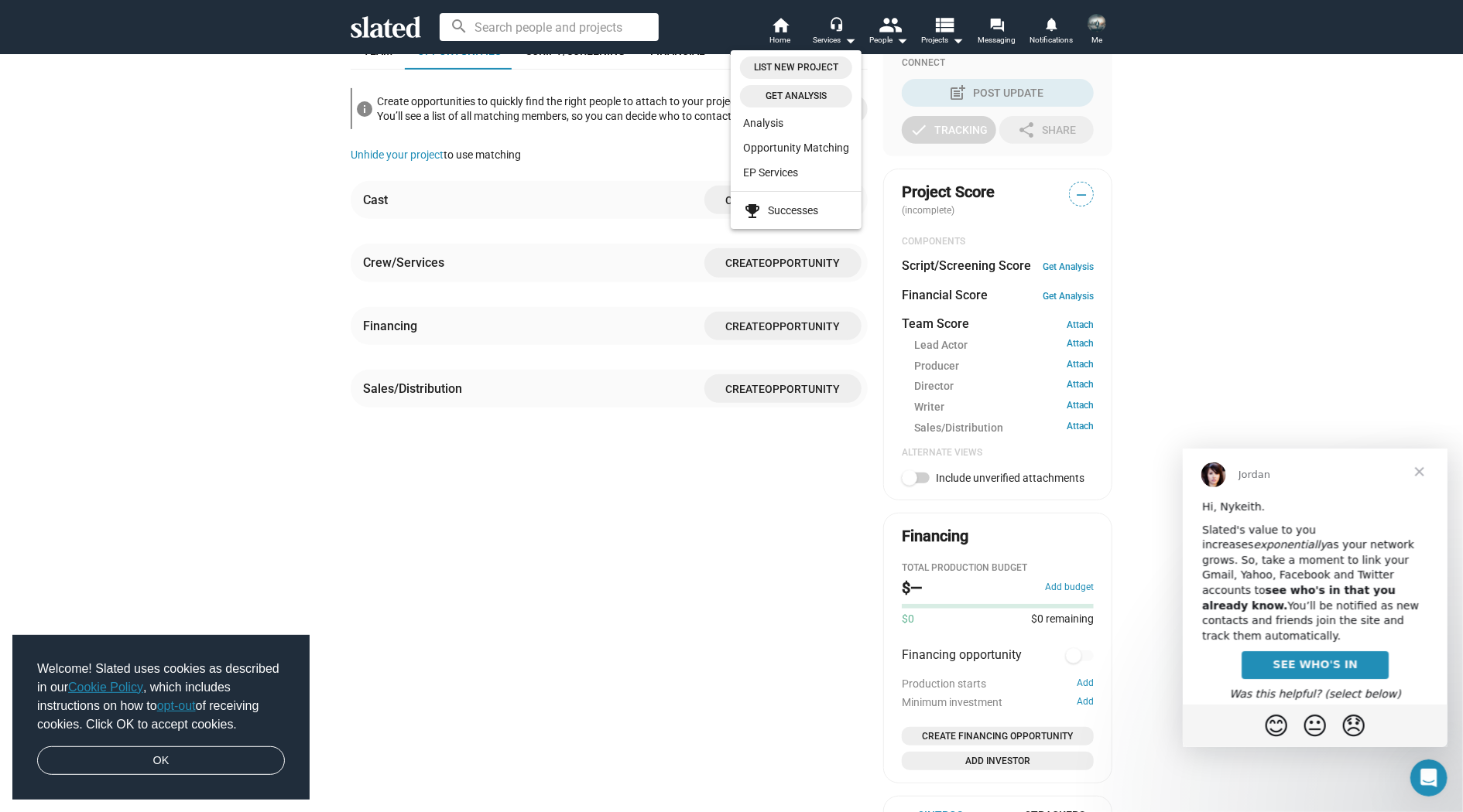
click at [879, 26] on div at bounding box center [731, 406] width 1463 height 812
click at [890, 28] on mat-icon "people" at bounding box center [891, 24] width 22 height 22
click at [927, 31] on div at bounding box center [731, 406] width 1463 height 812
click at [930, 31] on span "Projects arrow_drop_down" at bounding box center [943, 41] width 42 height 18
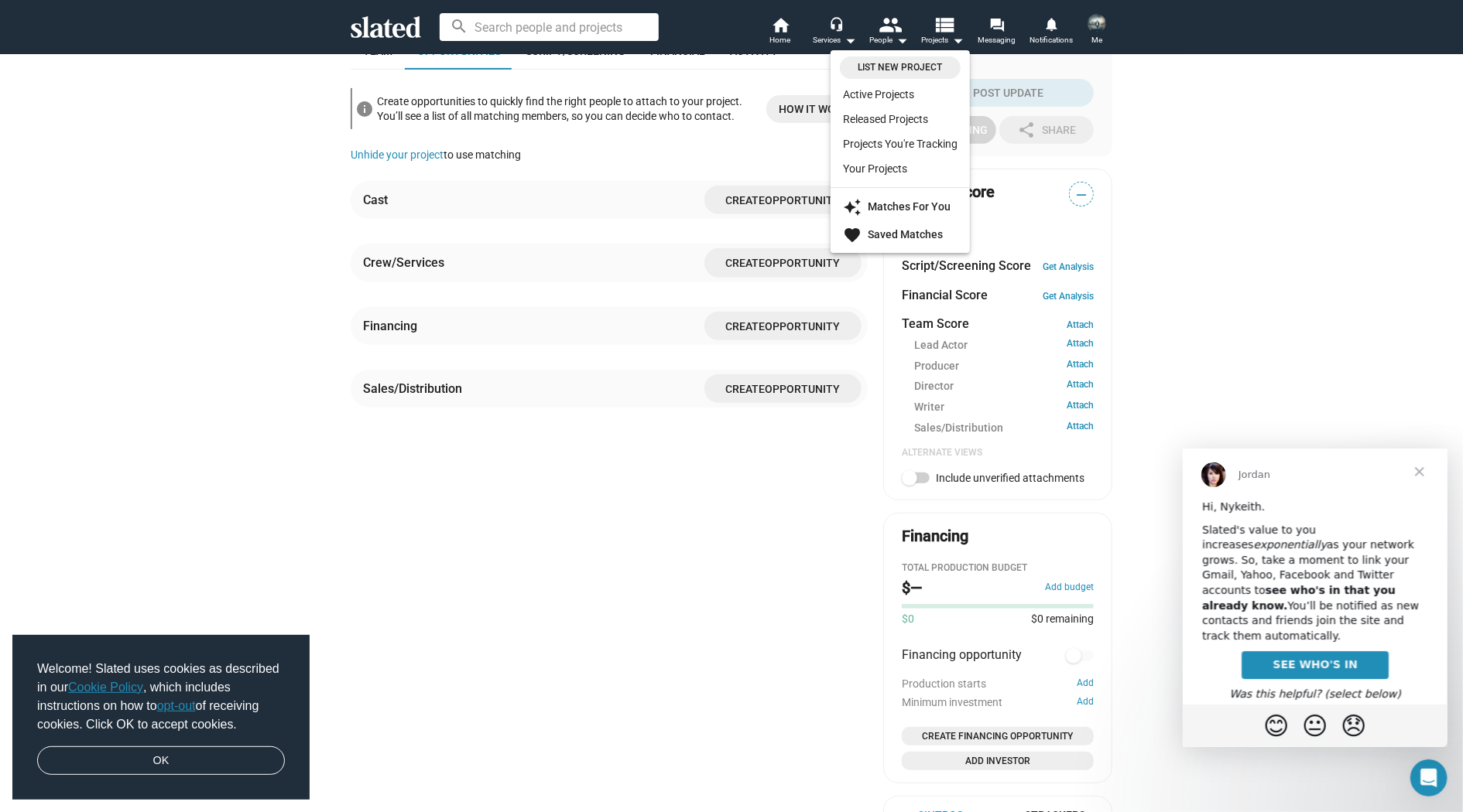
click at [986, 33] on div at bounding box center [731, 406] width 1463 height 812
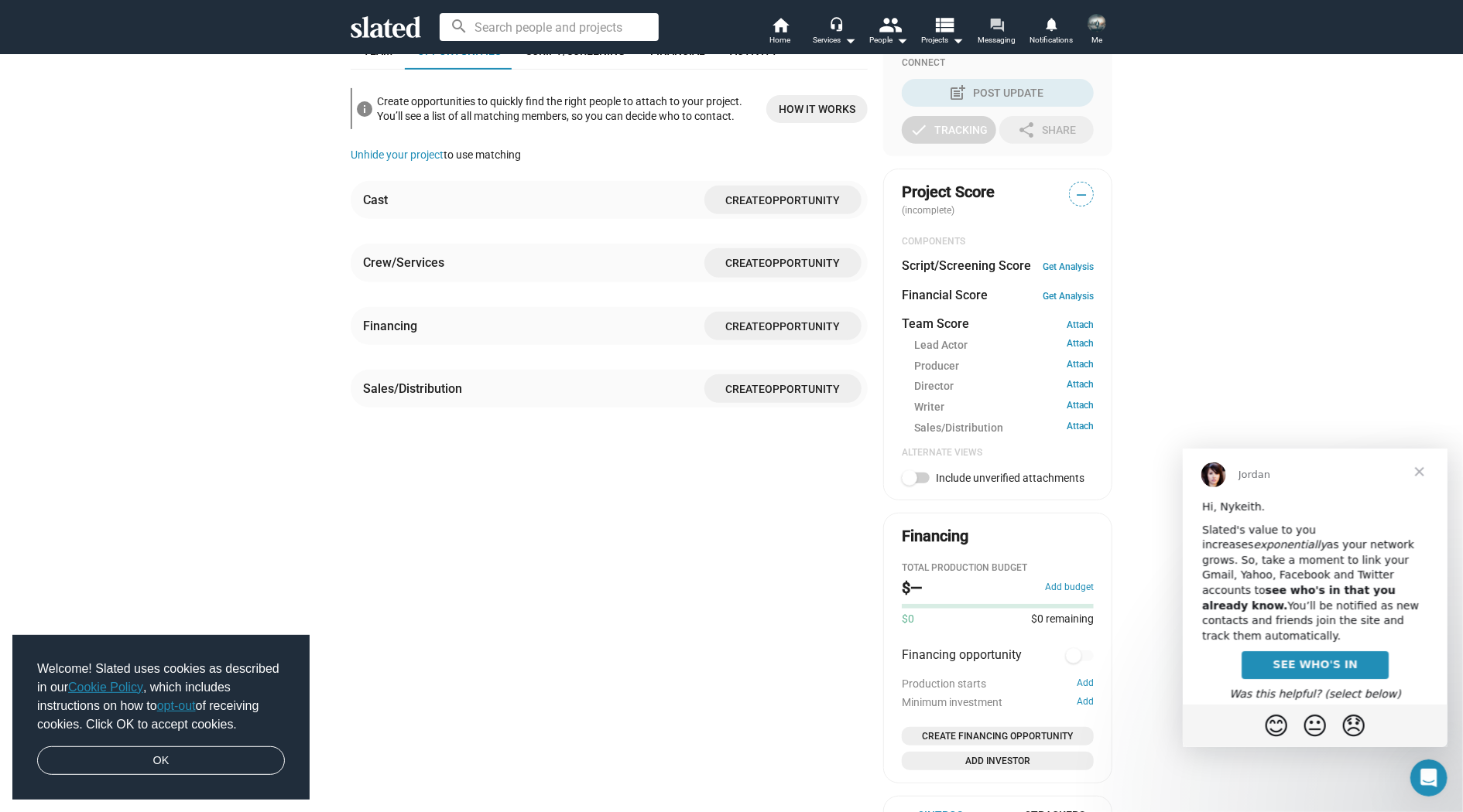
click at [986, 33] on span "Messaging" at bounding box center [997, 41] width 38 height 18
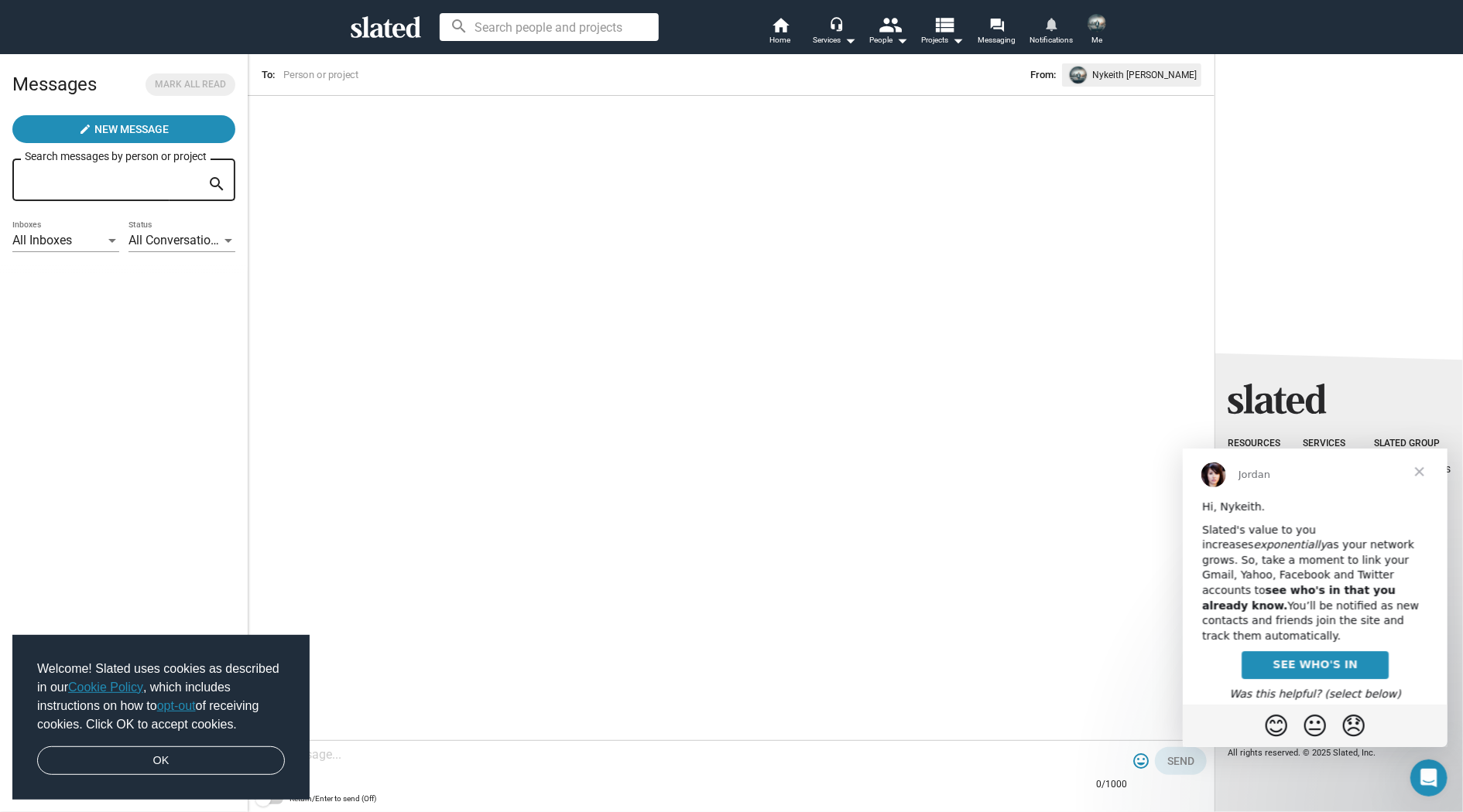
click at [1046, 35] on span "Notifications" at bounding box center [1051, 41] width 43 height 18
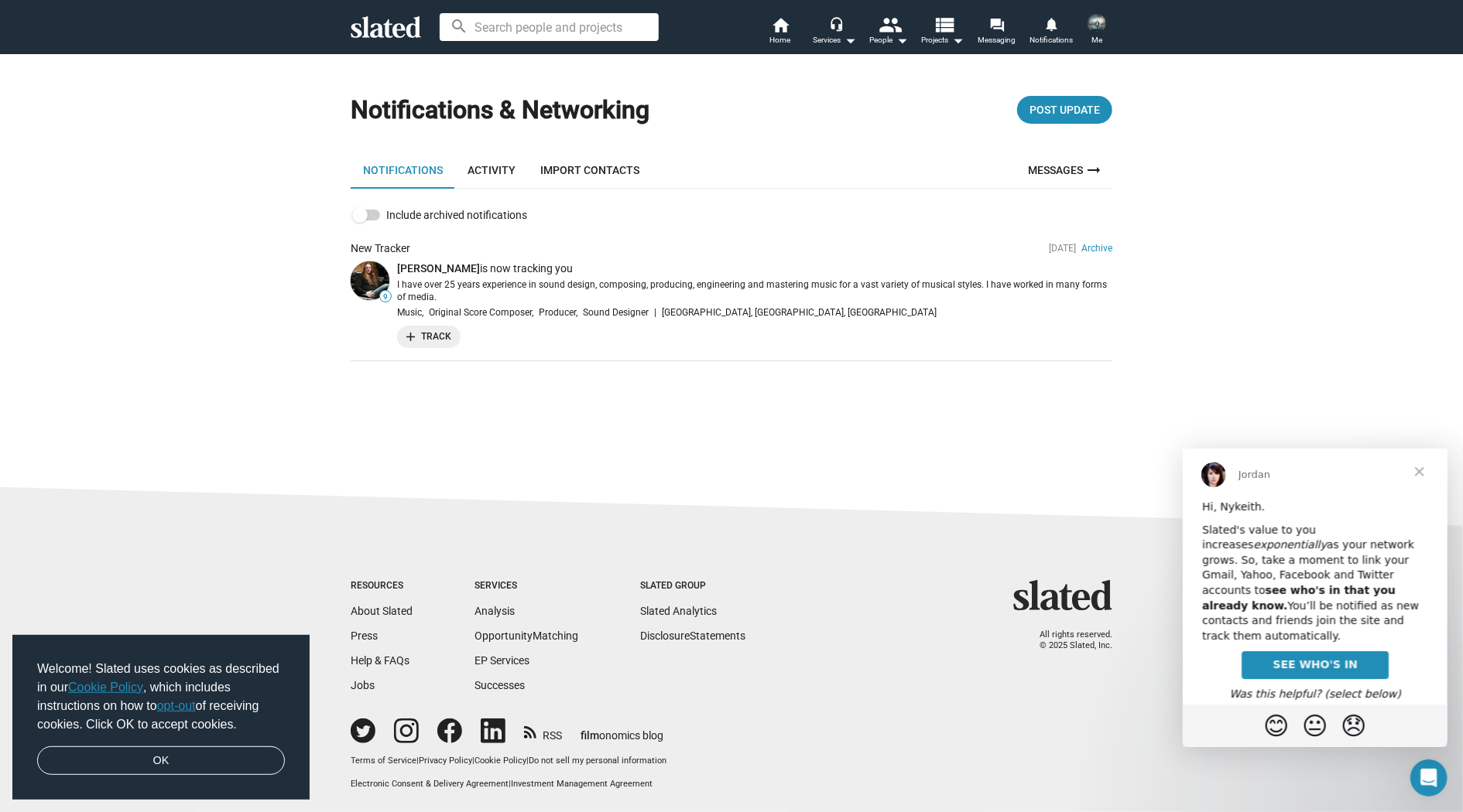
click at [1093, 26] on img at bounding box center [1097, 23] width 18 height 18
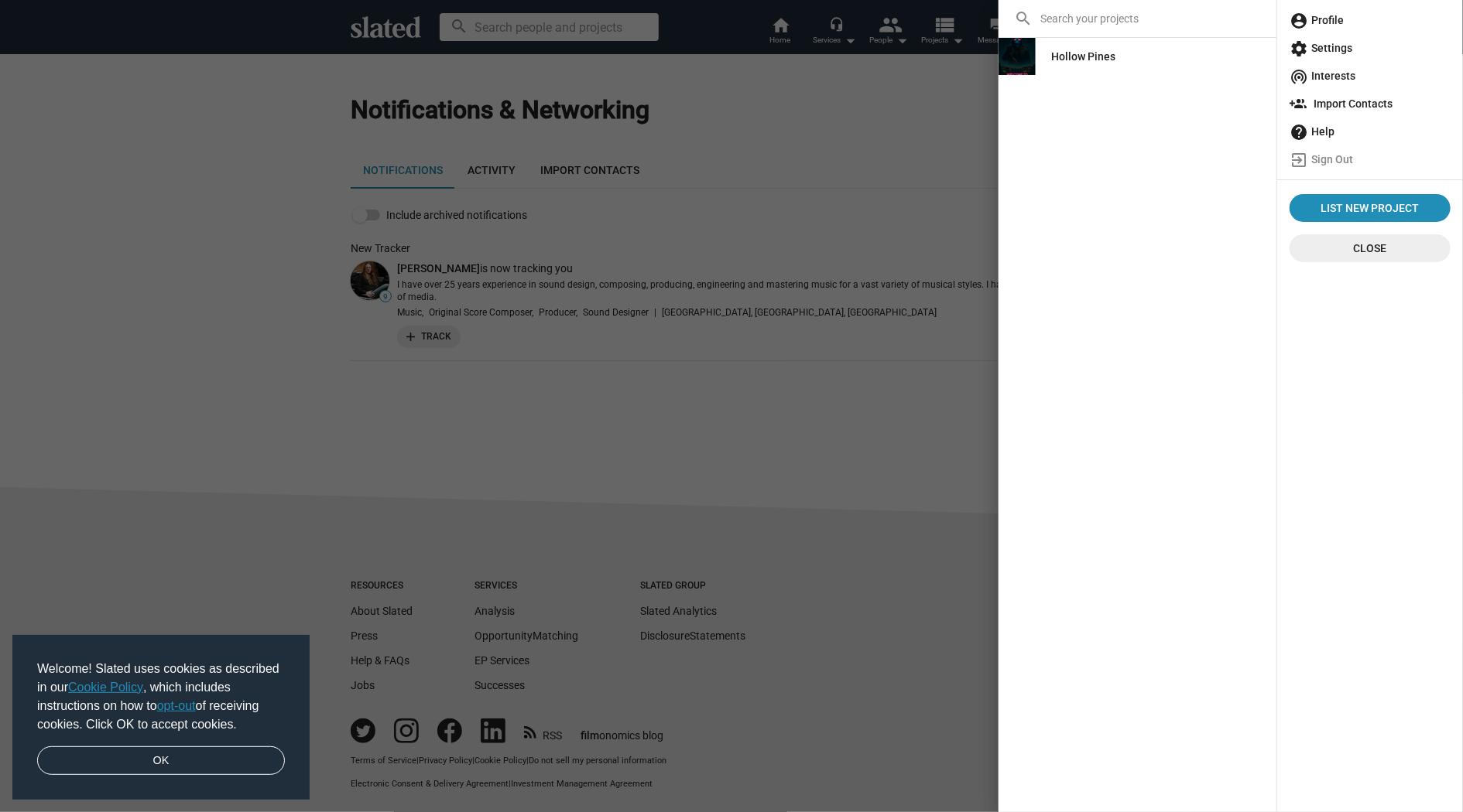
click at [778, 29] on div at bounding box center [731, 406] width 1463 height 812
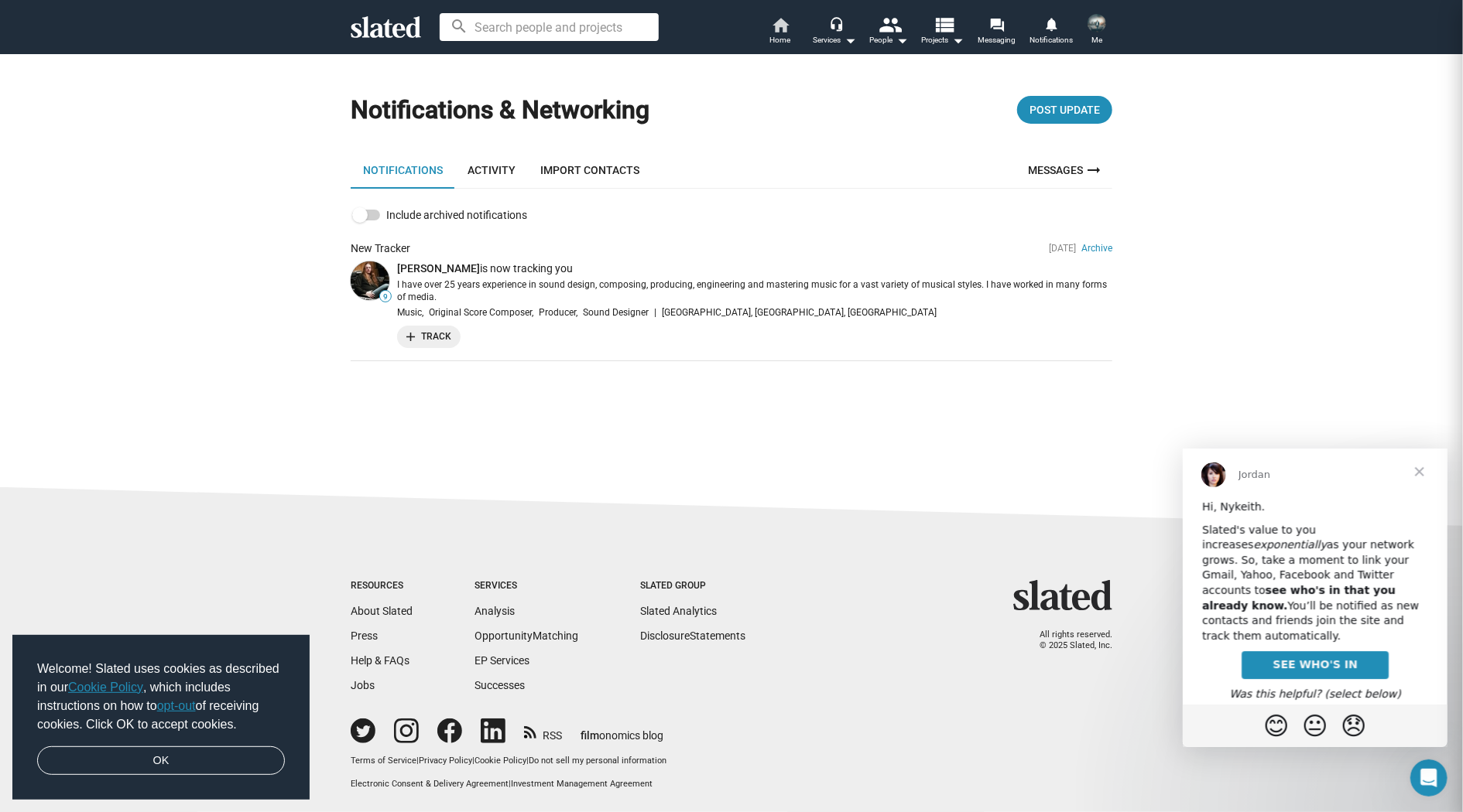
click at [778, 29] on mat-icon "home" at bounding box center [780, 25] width 18 height 18
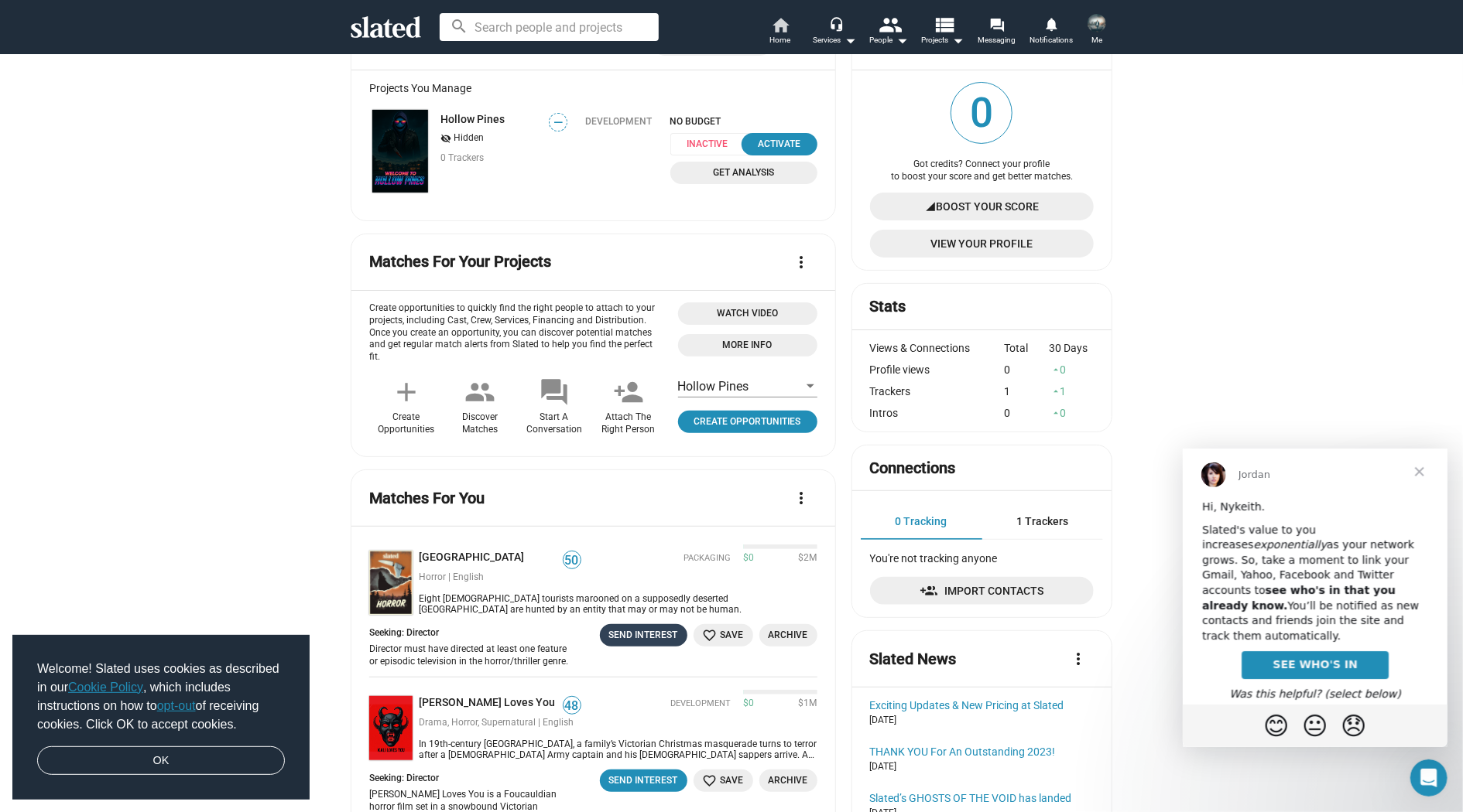
scroll to position [220, 0]
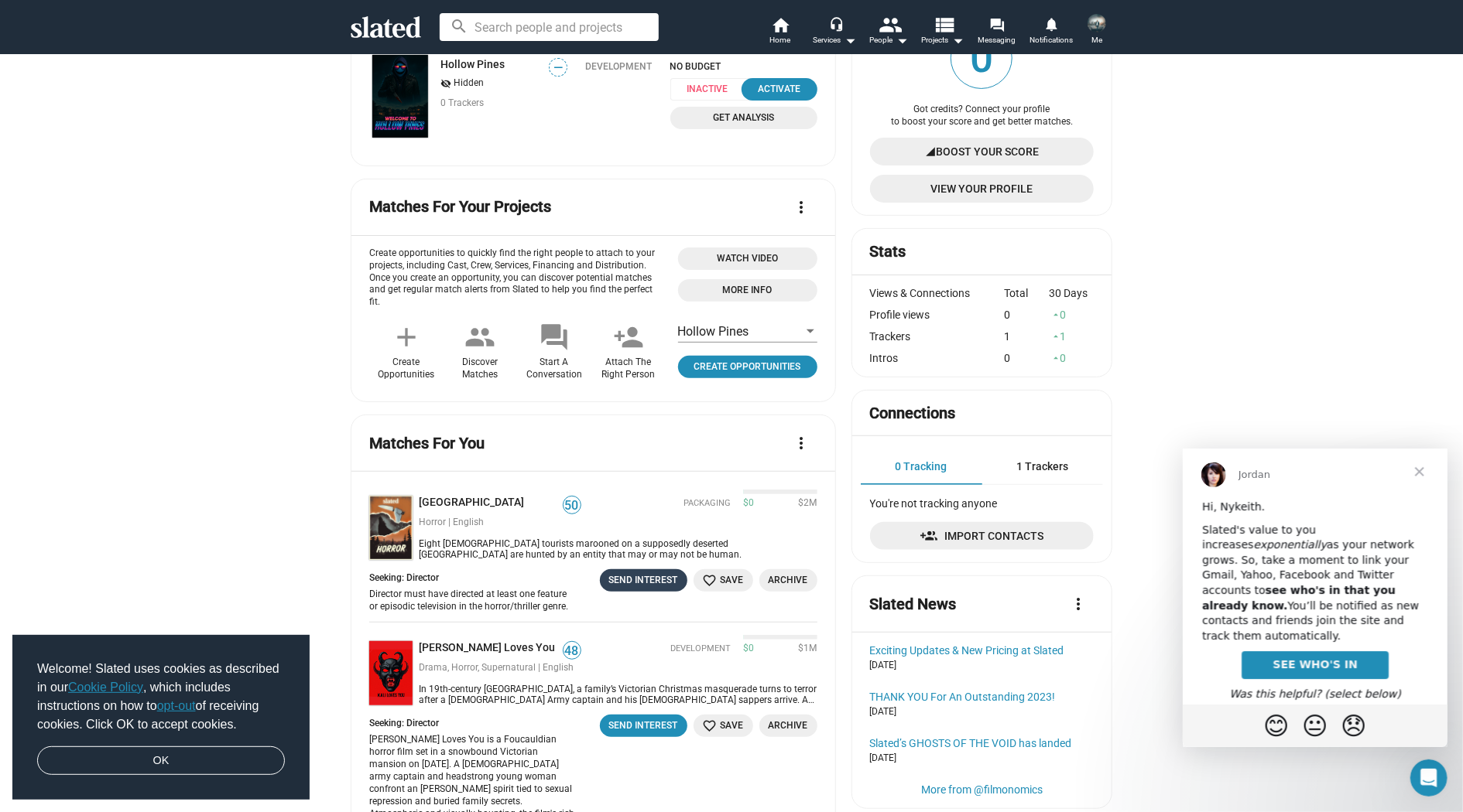
click at [636, 572] on div "Send Interest" at bounding box center [643, 581] width 69 height 17
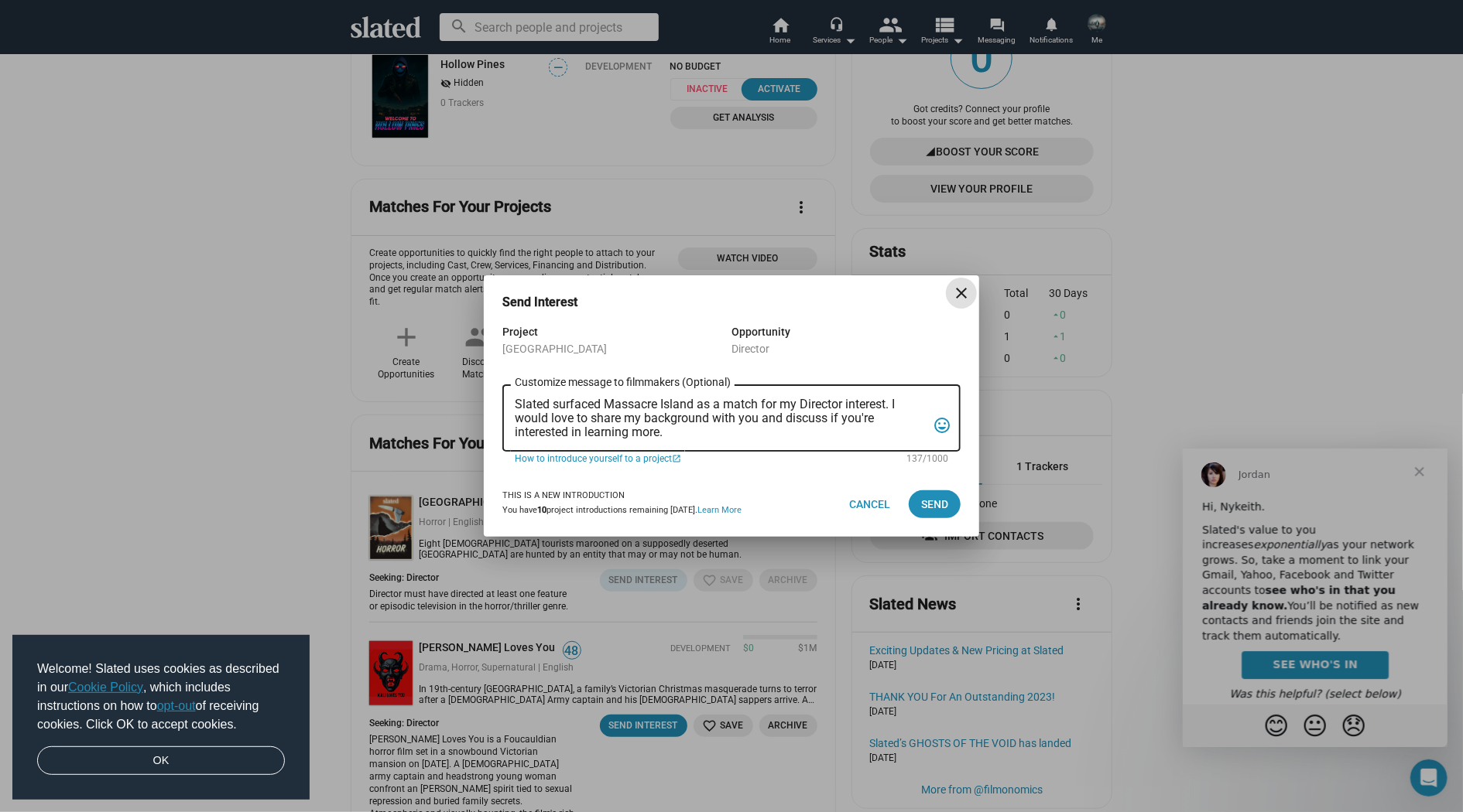
scroll to position [0, 0]
click at [596, 623] on div "Send Interest close Project Massacre Island Opportunity Director Slated surface…" at bounding box center [731, 406] width 1463 height 812
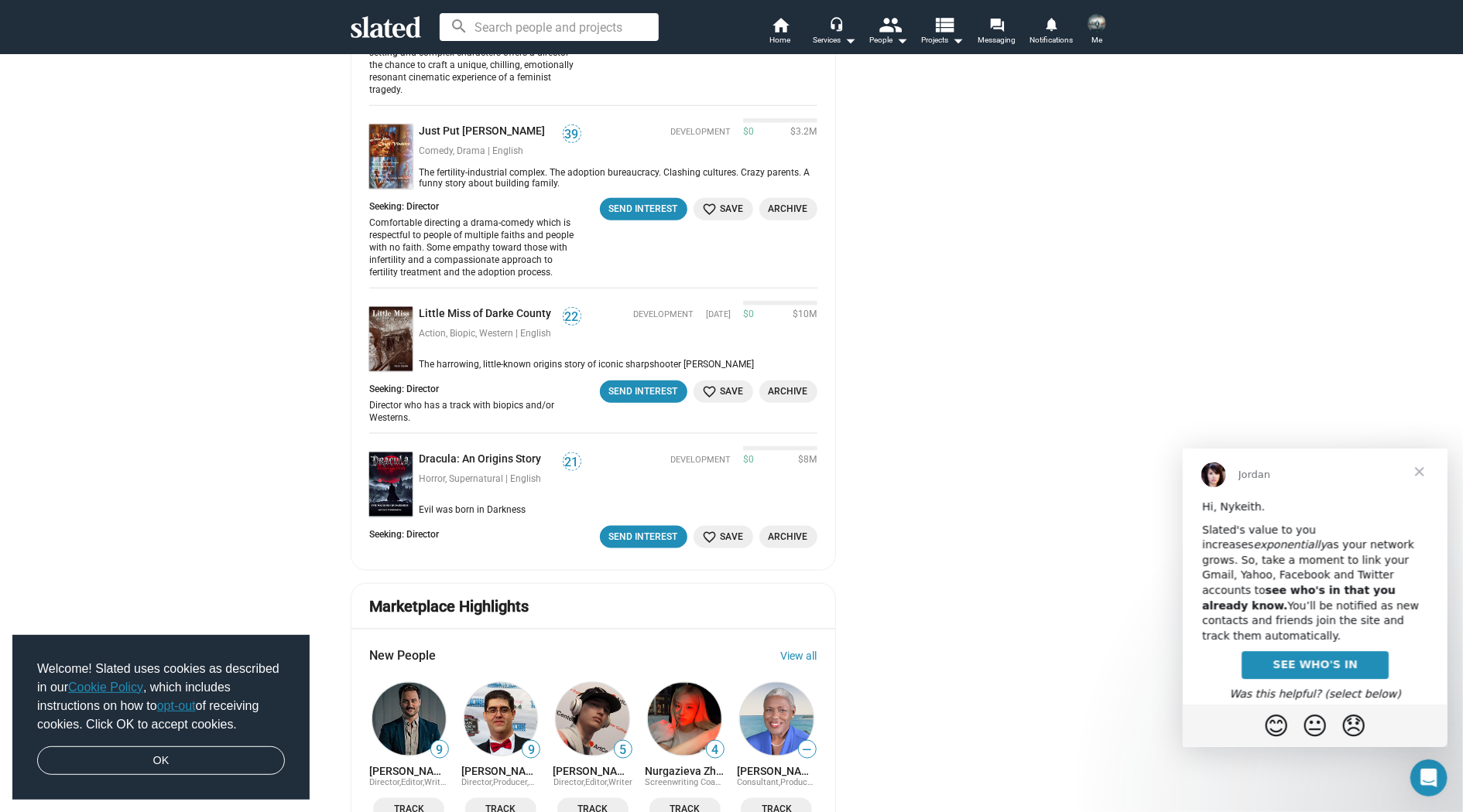
scroll to position [938, 0]
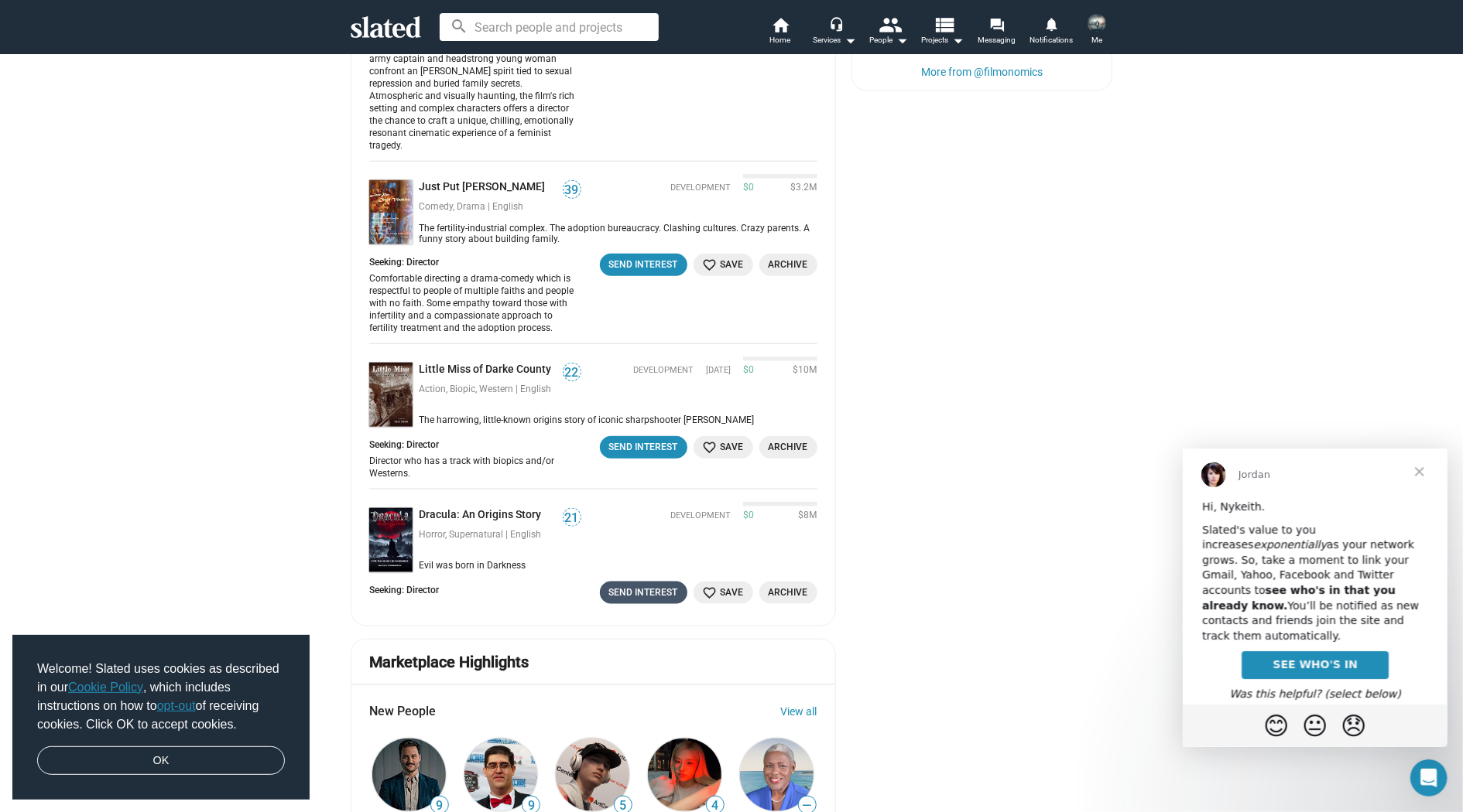
click at [628, 585] on div "Send Interest" at bounding box center [643, 594] width 69 height 17
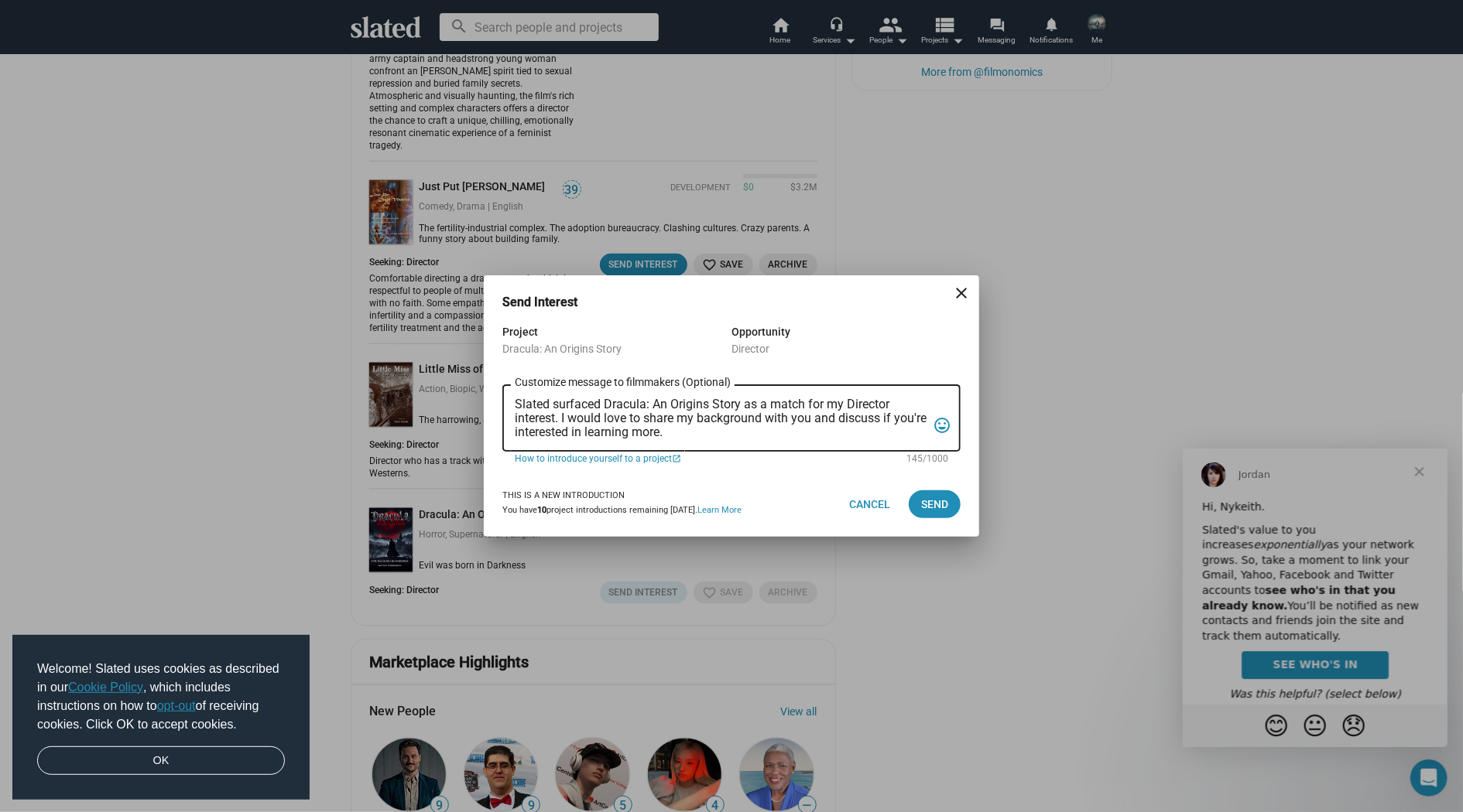
click at [785, 597] on div "Send Interest close Project Dracula: An Origins Story Opportunity Director Slat…" at bounding box center [731, 406] width 1463 height 812
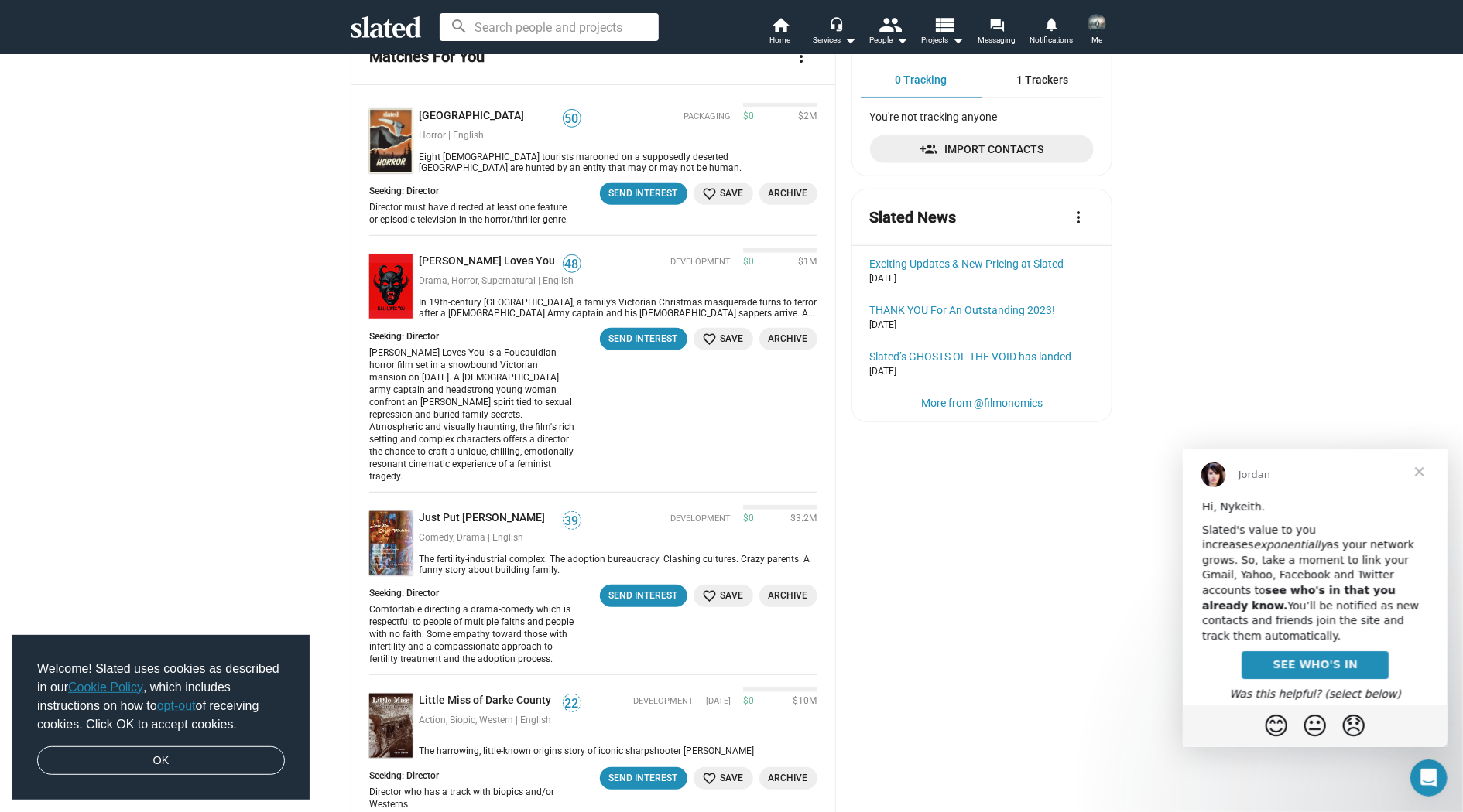
scroll to position [663, 0]
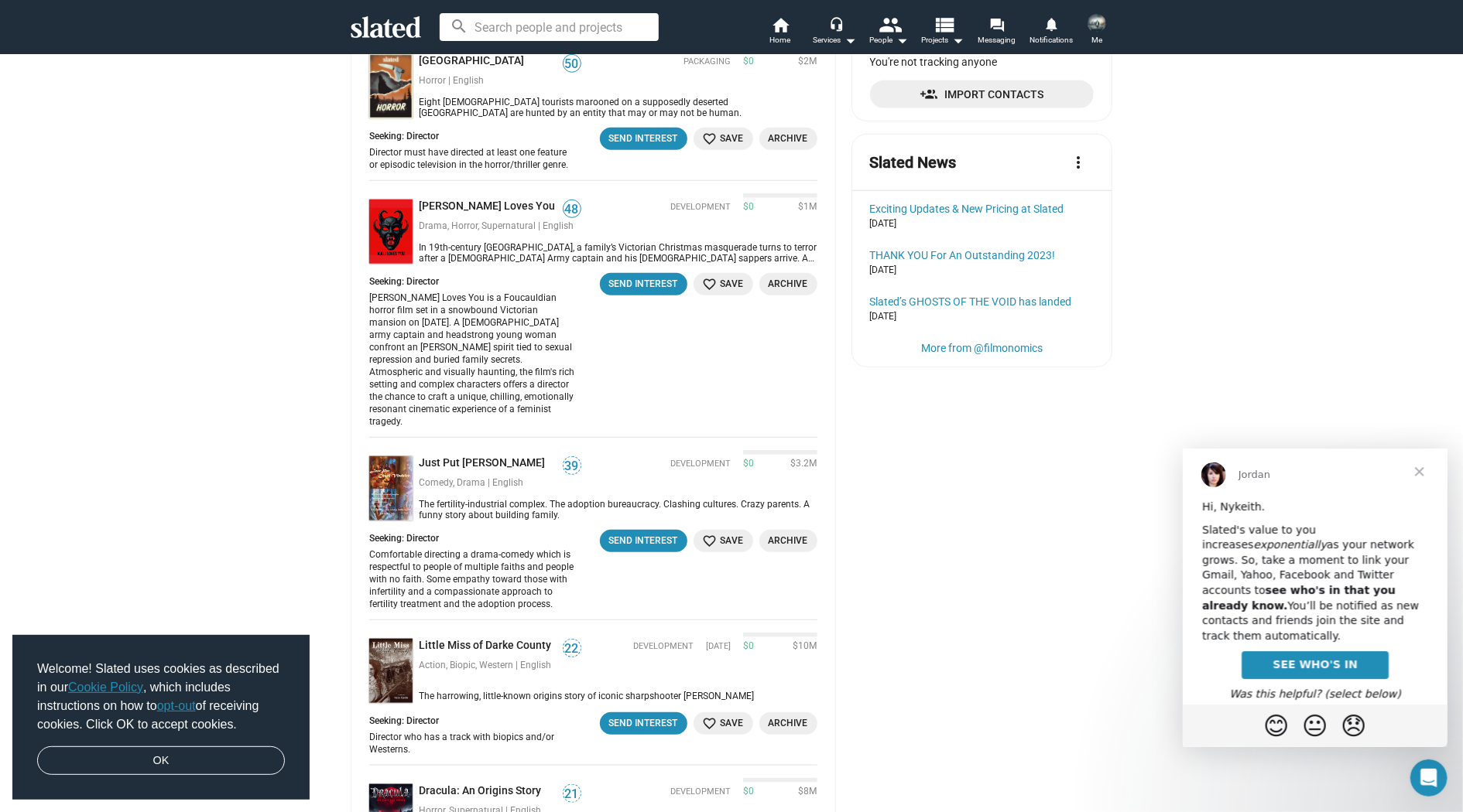
click at [1294, 662] on span "SEE WHO'S IN" at bounding box center [1314, 664] width 85 height 12
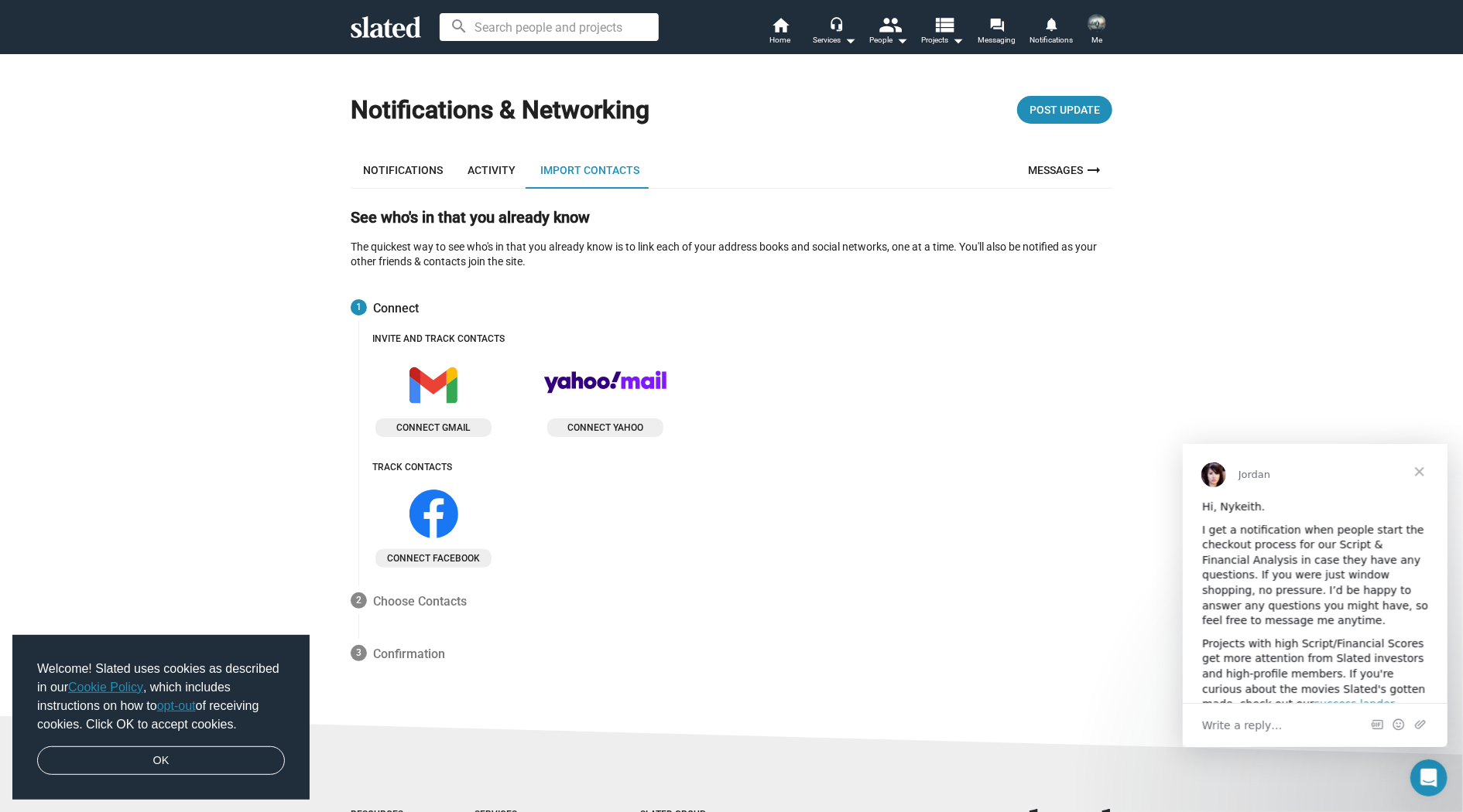
click at [1424, 470] on span "Close" at bounding box center [1419, 471] width 55 height 55
